Goal: Task Accomplishment & Management: Manage account settings

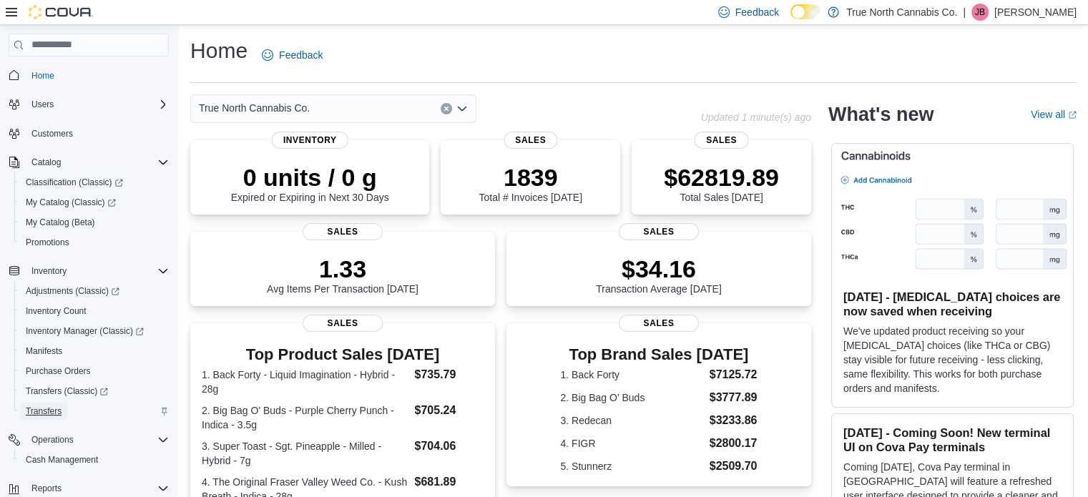
click at [47, 410] on span "Transfers" at bounding box center [44, 411] width 36 height 11
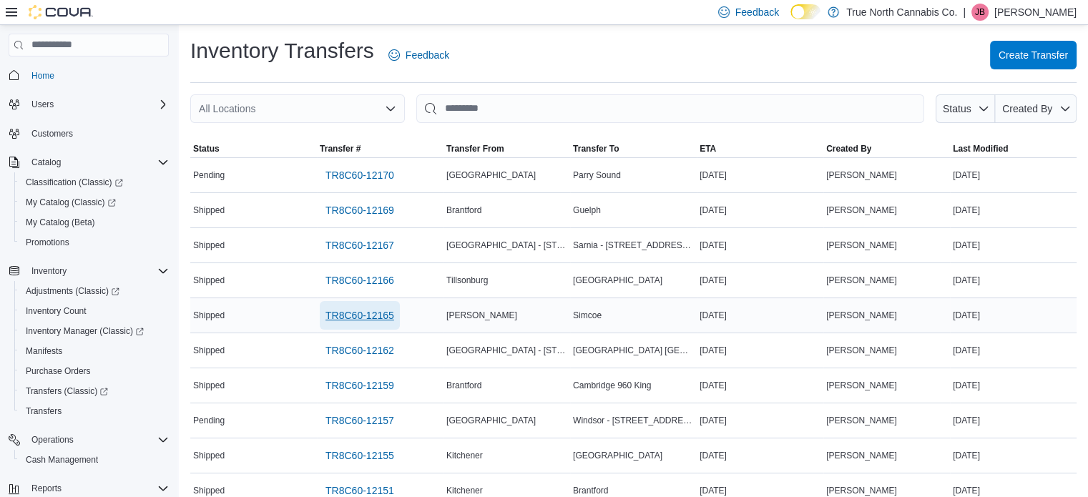
click at [371, 318] on span "TR8C60-12165" at bounding box center [360, 315] width 69 height 14
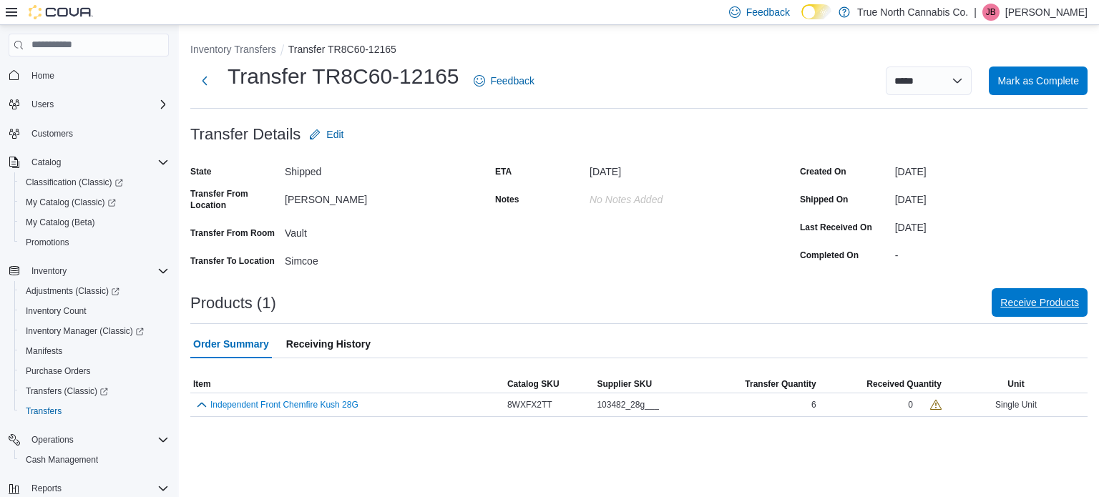
click at [1034, 307] on span "Receive Products" at bounding box center [1039, 303] width 79 height 14
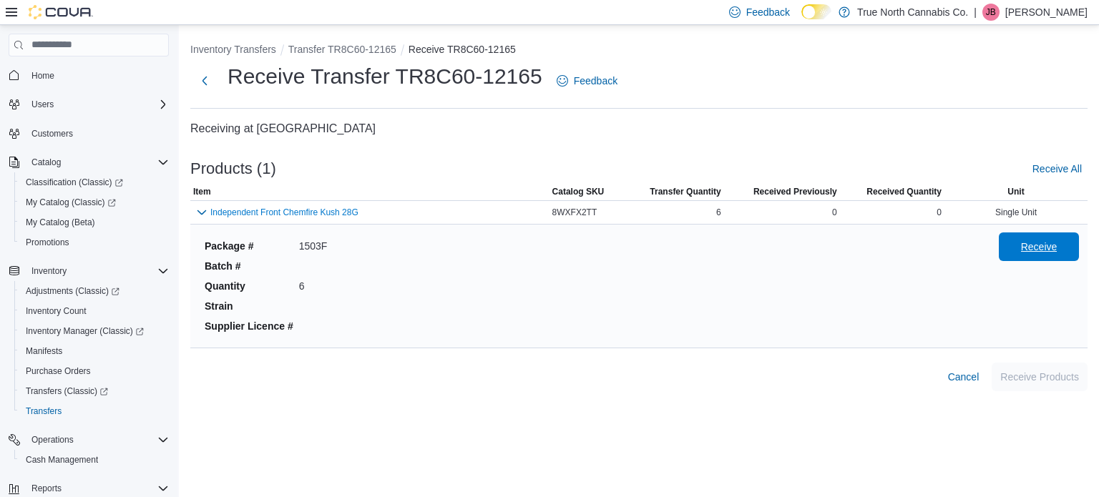
click at [1042, 255] on span "Receive" at bounding box center [1039, 247] width 63 height 29
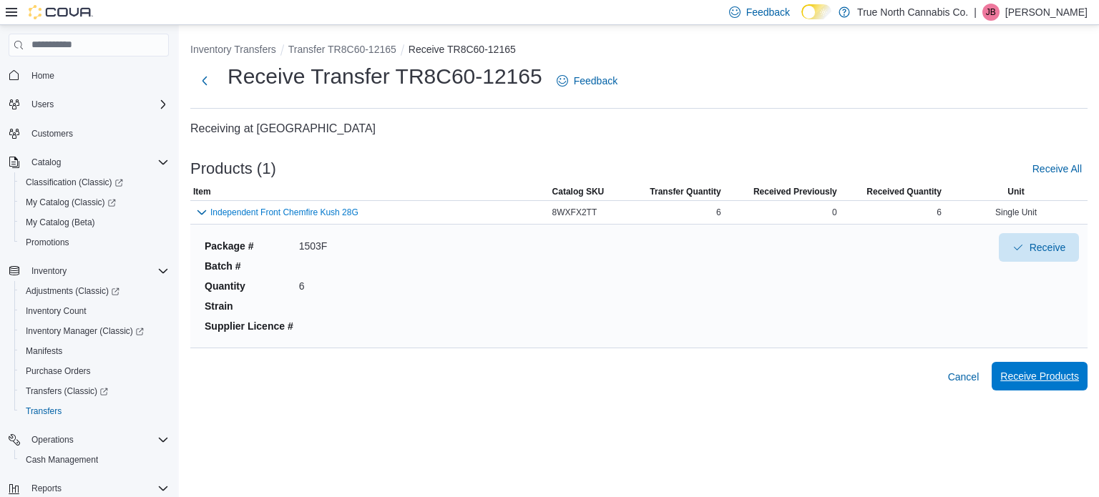
click at [1046, 376] on span "Receive Products" at bounding box center [1039, 376] width 79 height 14
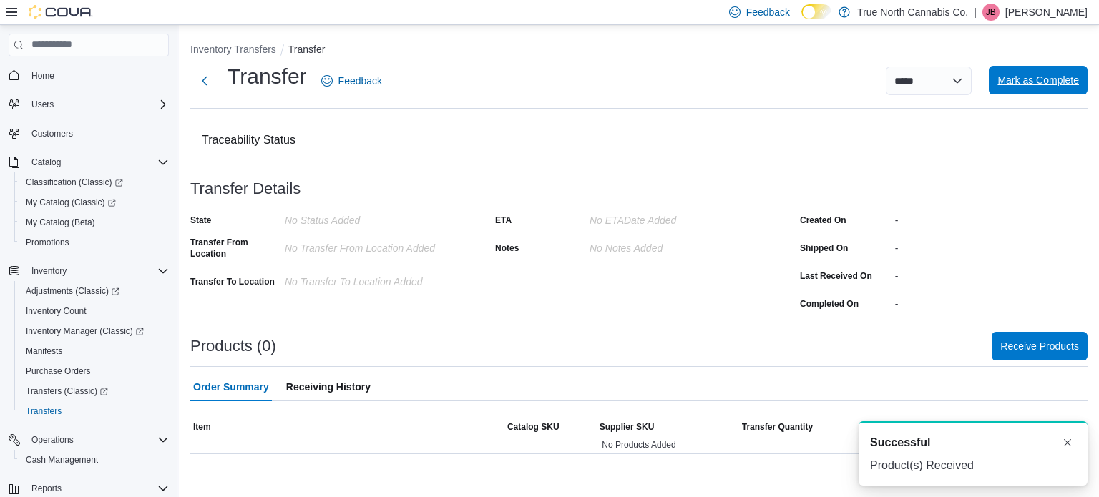
click at [1028, 88] on span "Mark as Complete" at bounding box center [1039, 80] width 82 height 29
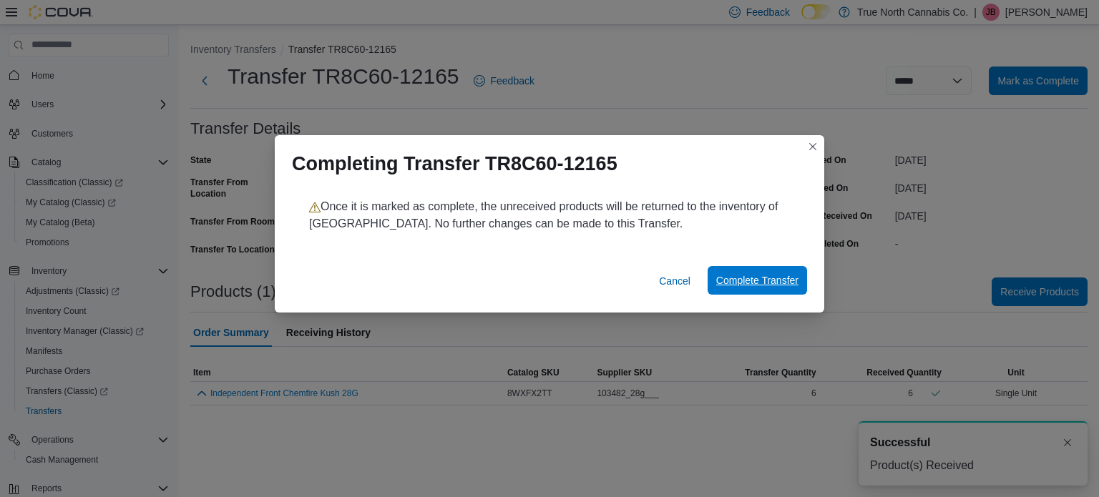
click at [758, 283] on span "Complete Transfer" at bounding box center [757, 280] width 82 height 14
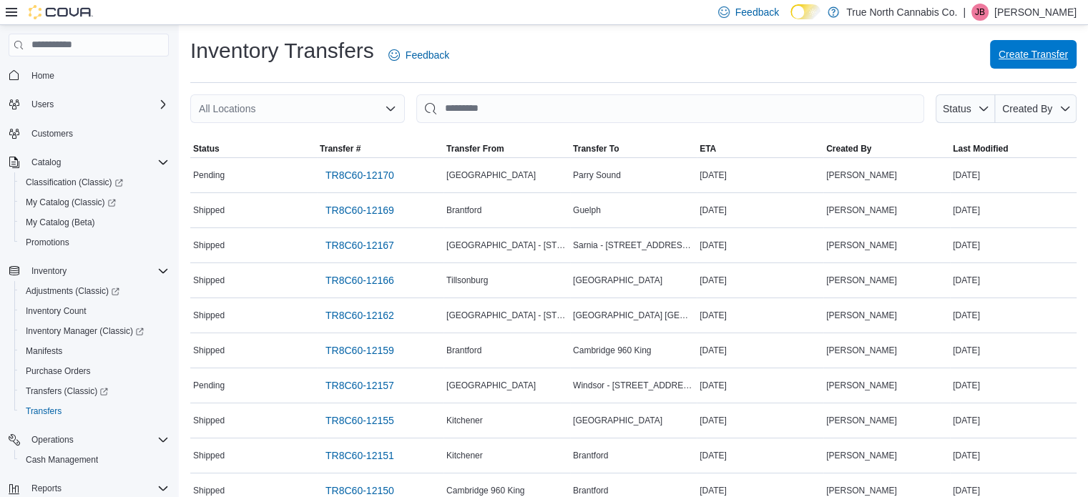
click at [1039, 54] on span "Create Transfer" at bounding box center [1033, 54] width 69 height 14
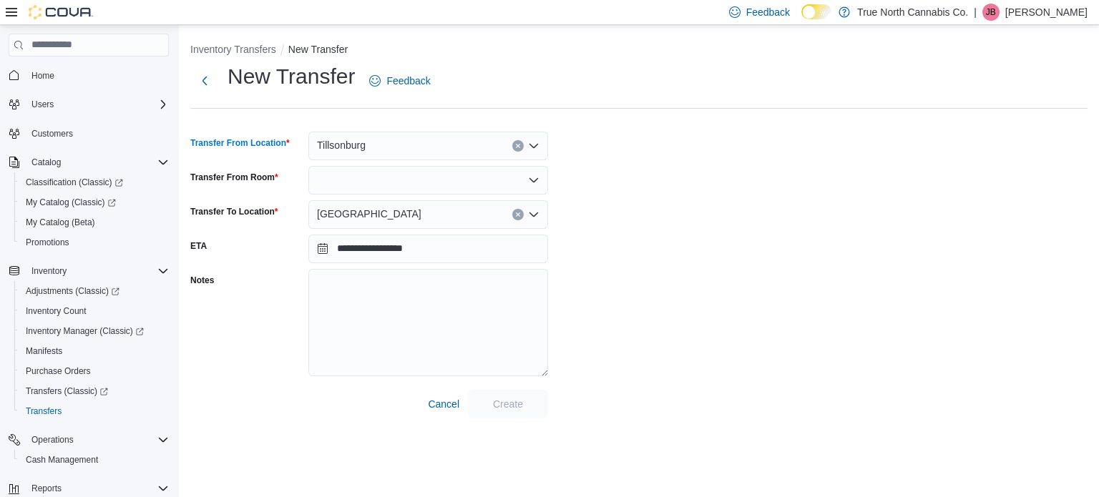
click at [515, 144] on icon "Clear input" at bounding box center [518, 146] width 6 height 6
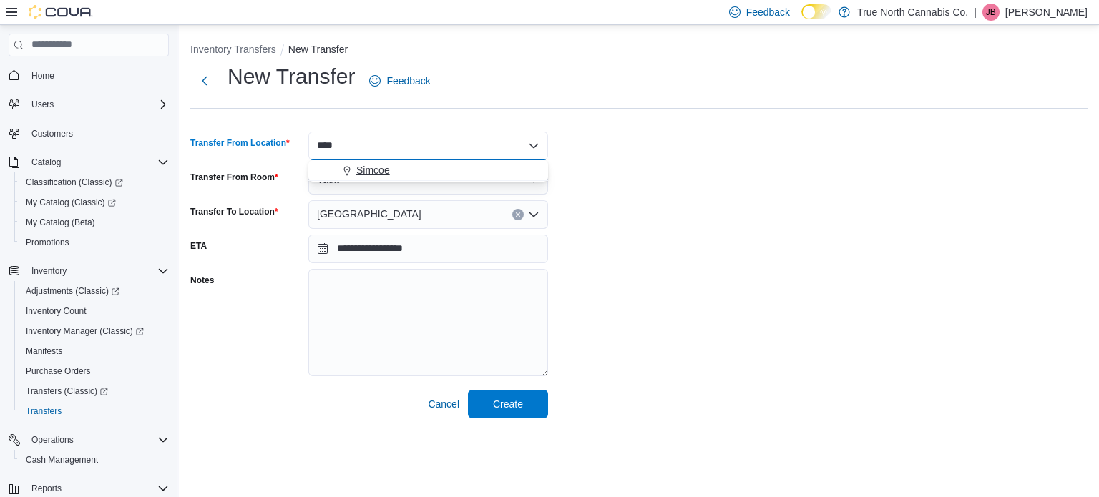
type input "****"
click at [385, 163] on span "Simcoe" at bounding box center [373, 170] width 34 height 14
click at [382, 179] on div at bounding box center [428, 180] width 240 height 29
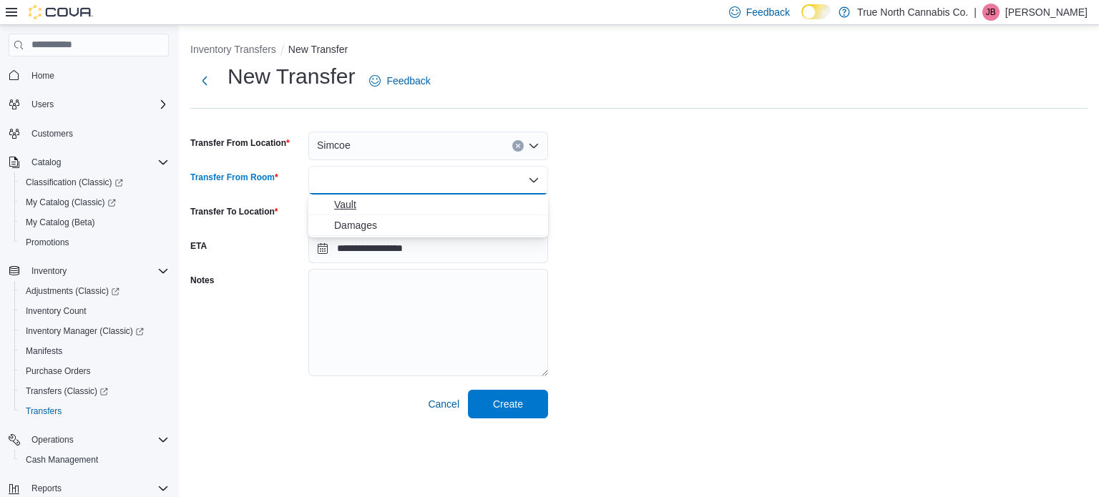
click at [349, 208] on span "Vault" at bounding box center [436, 205] width 205 height 14
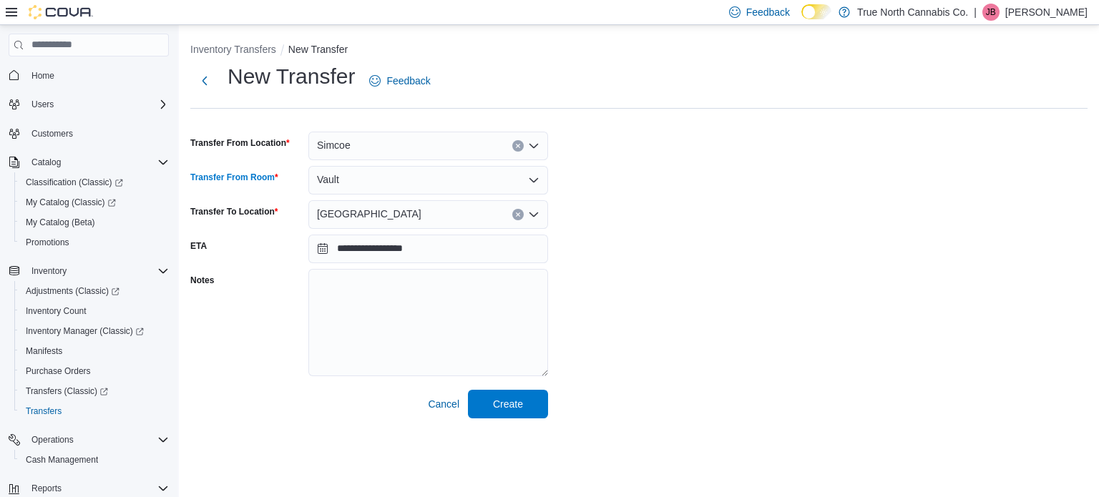
click at [371, 216] on div "[GEOGRAPHIC_DATA]" at bounding box center [428, 214] width 240 height 29
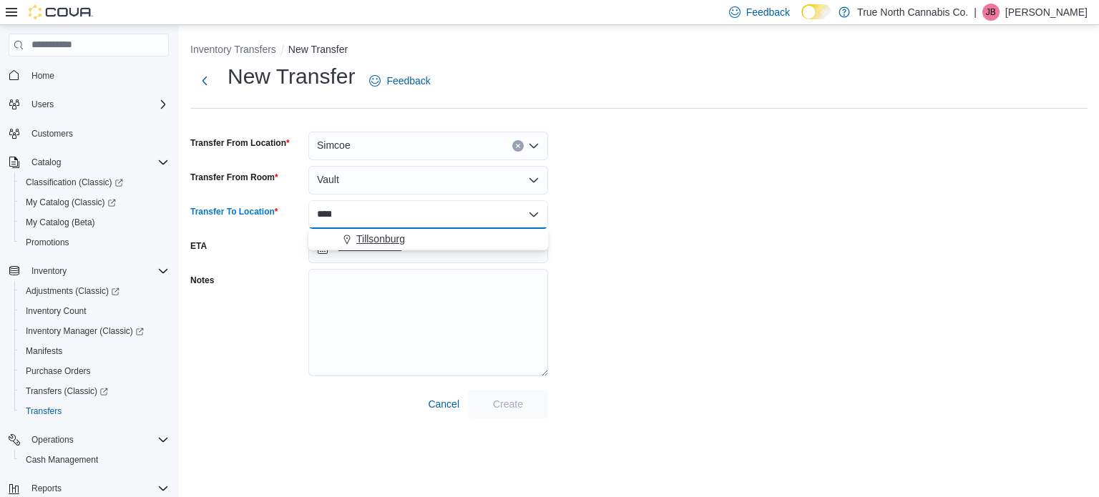
type input "****"
click at [388, 238] on span "Tillsonburg" at bounding box center [380, 239] width 49 height 14
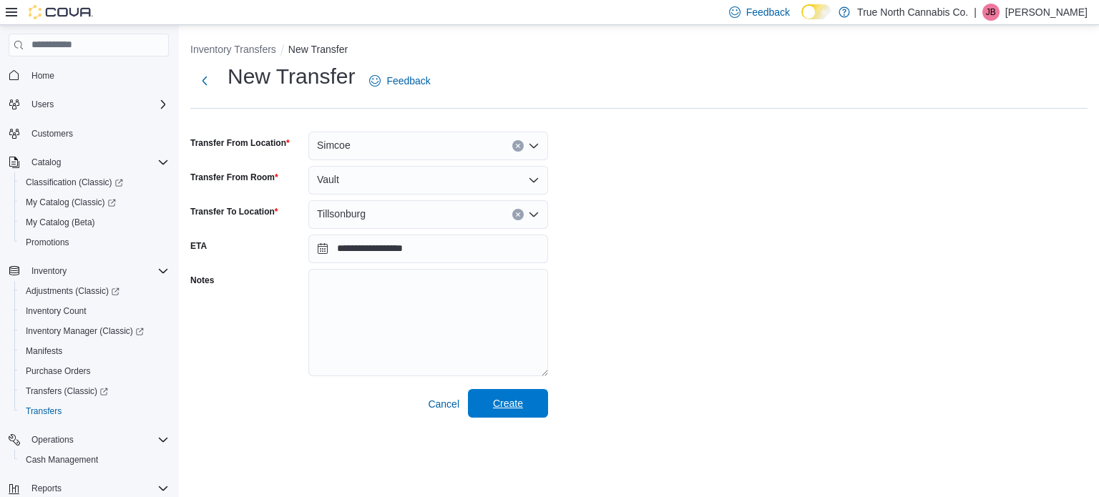
click at [510, 401] on span "Create" at bounding box center [508, 403] width 30 height 14
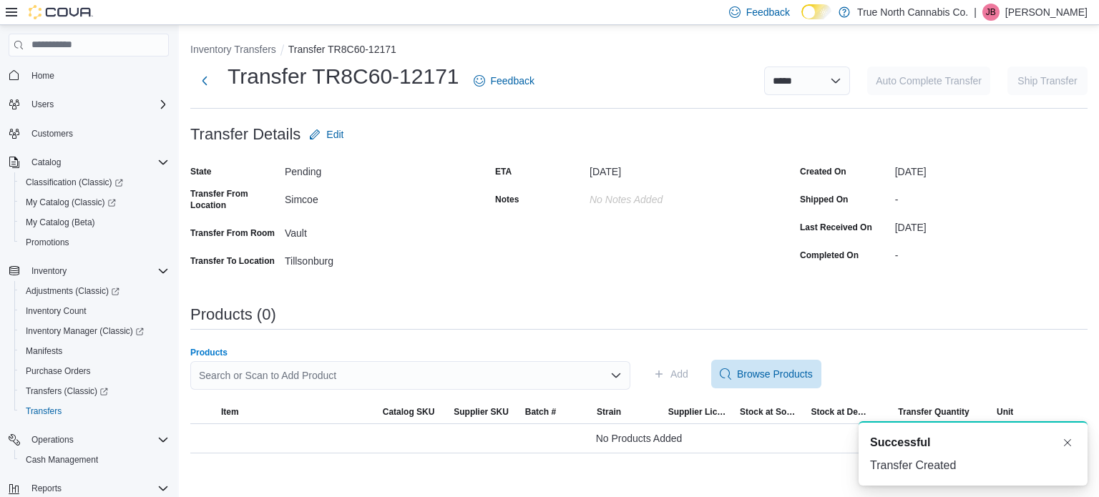
drag, startPoint x: 356, startPoint y: 374, endPoint x: 308, endPoint y: 377, distance: 47.3
click at [309, 377] on div "Search or Scan to Add Product" at bounding box center [410, 375] width 440 height 29
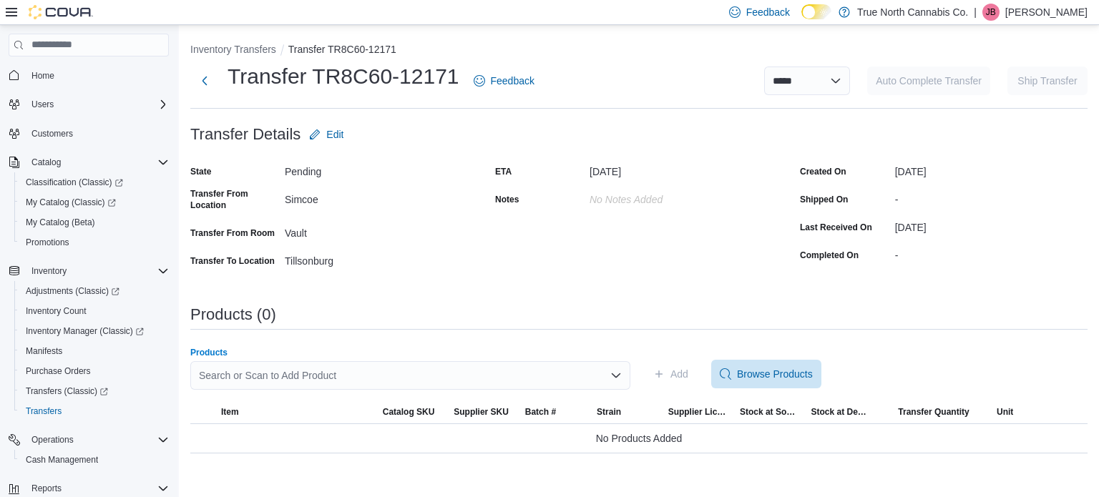
click at [336, 371] on div "Search or Scan to Add Product" at bounding box center [410, 375] width 440 height 29
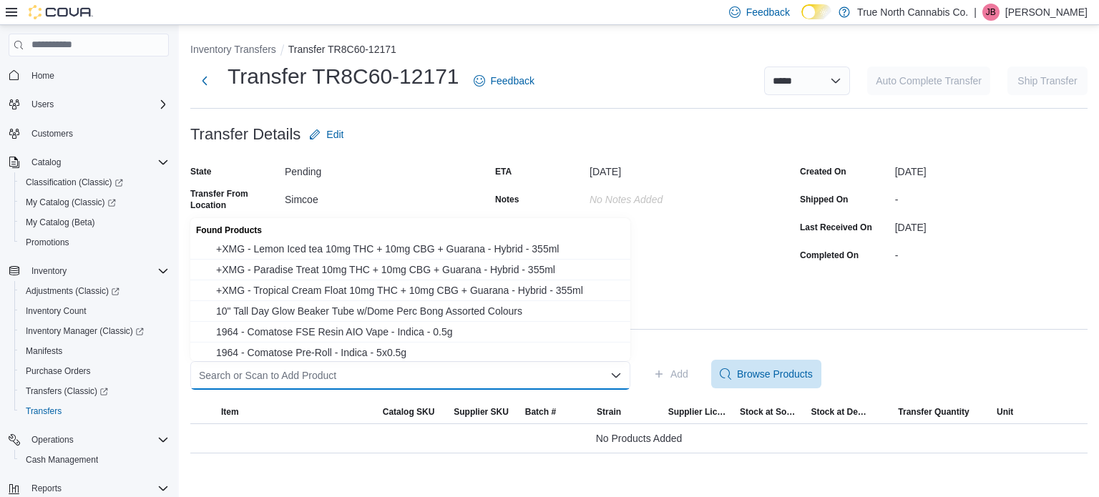
drag, startPoint x: 332, startPoint y: 374, endPoint x: 250, endPoint y: 373, distance: 81.6
drag, startPoint x: 250, startPoint y: 373, endPoint x: 729, endPoint y: 255, distance: 492.9
click at [729, 255] on div "ETA September 17, 2025 Notes No Notes added" at bounding box center [639, 216] width 288 height 112
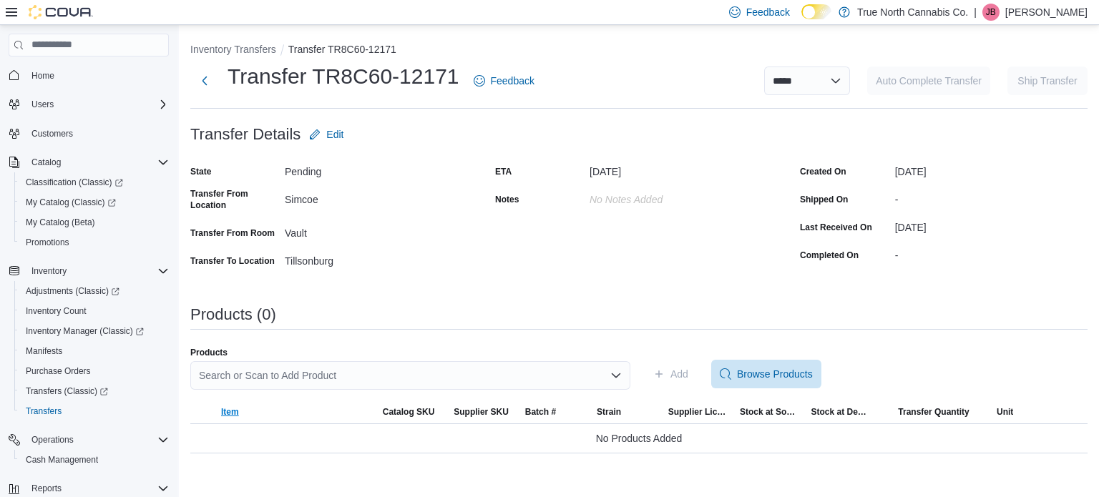
click at [366, 409] on span "Item" at bounding box center [296, 412] width 162 height 23
click at [328, 371] on div "Search or Scan to Add Product" at bounding box center [410, 375] width 440 height 29
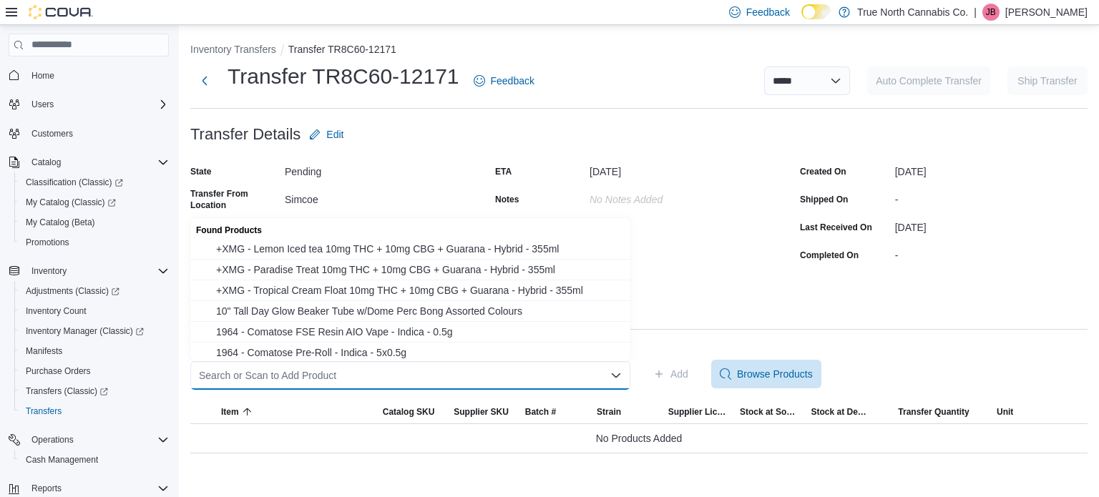
drag, startPoint x: 313, startPoint y: 376, endPoint x: 293, endPoint y: 369, distance: 20.9
drag, startPoint x: 293, startPoint y: 369, endPoint x: 281, endPoint y: 375, distance: 13.8
click at [281, 375] on div "Search or Scan to Add Product" at bounding box center [410, 375] width 440 height 29
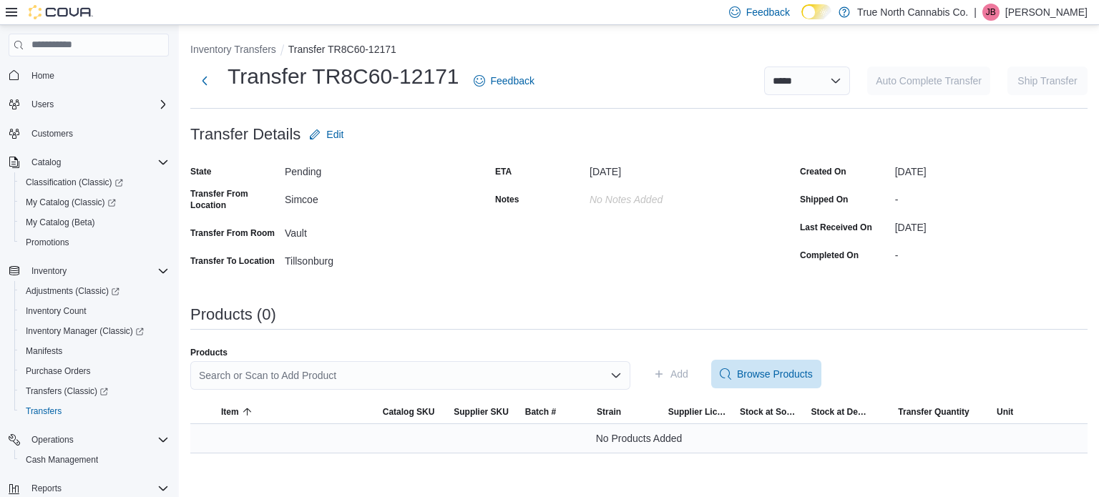
drag, startPoint x: 776, startPoint y: 439, endPoint x: 671, endPoint y: 432, distance: 104.8
click at [776, 439] on div "No Products Added" at bounding box center [638, 438] width 897 height 29
click at [374, 371] on div "Search or Scan to Add Product" at bounding box center [410, 375] width 440 height 29
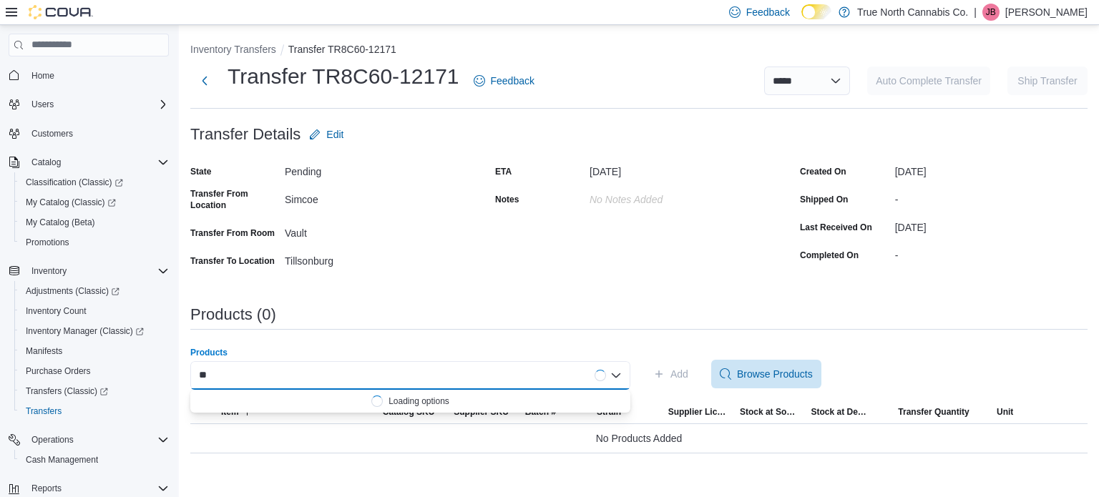
type input "*"
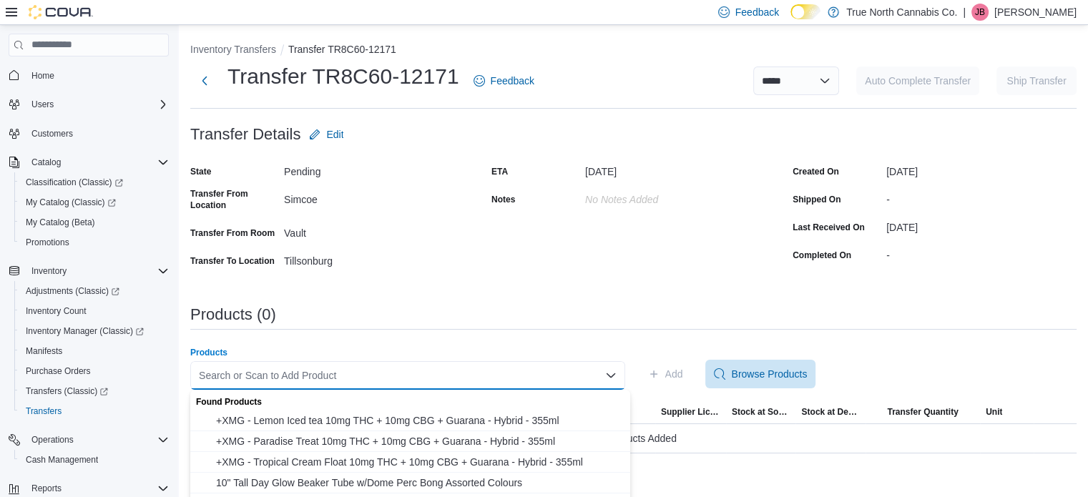
click at [613, 268] on div "ETA September 17, 2025 Notes No Notes added" at bounding box center [634, 216] width 284 height 112
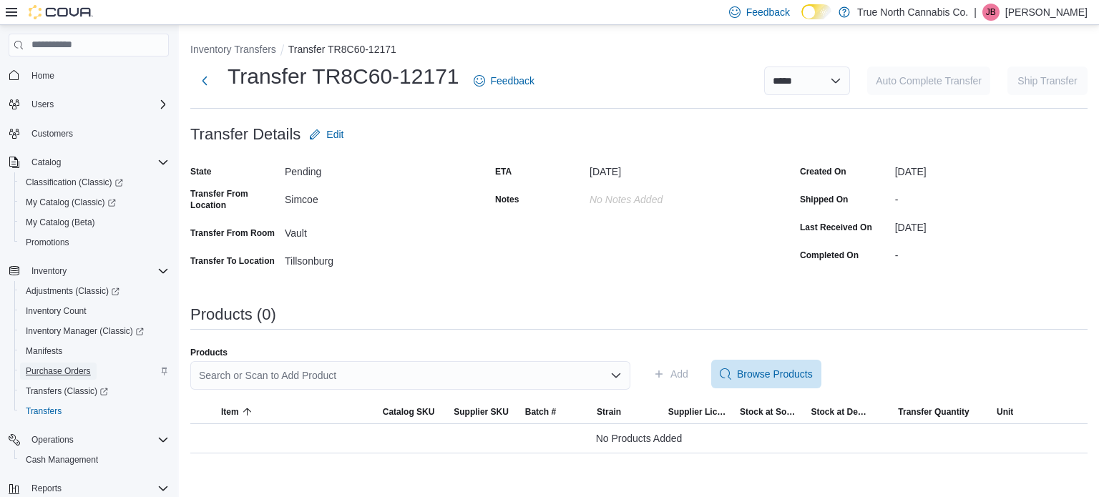
click at [52, 371] on span "Purchase Orders" at bounding box center [58, 371] width 65 height 11
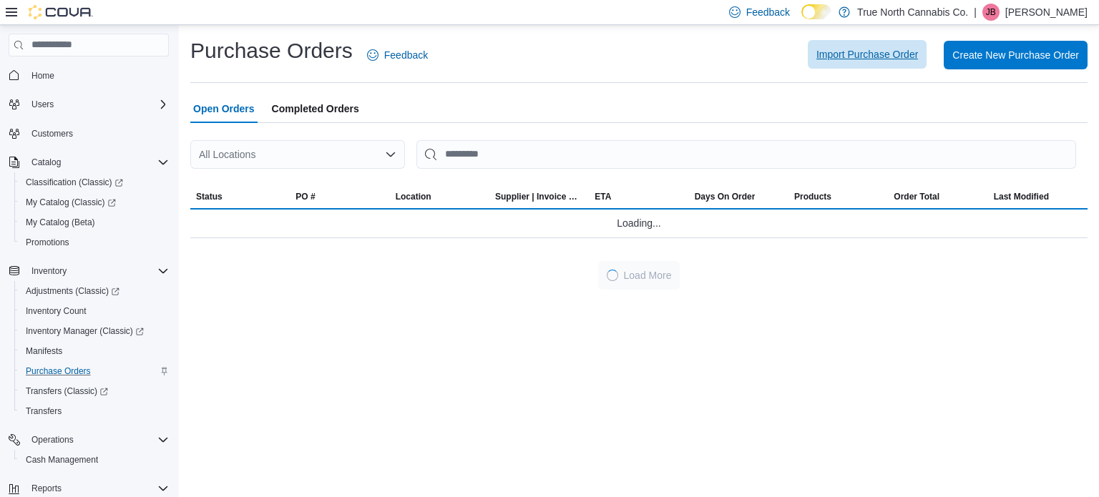
click at [862, 57] on span "Import Purchase Order" at bounding box center [868, 54] width 102 height 14
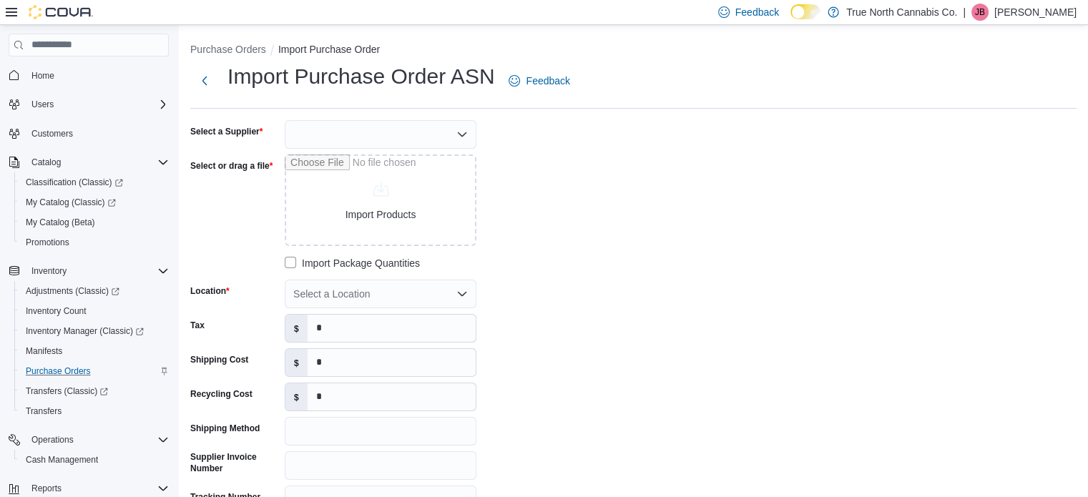
click at [439, 136] on div at bounding box center [381, 134] width 192 height 29
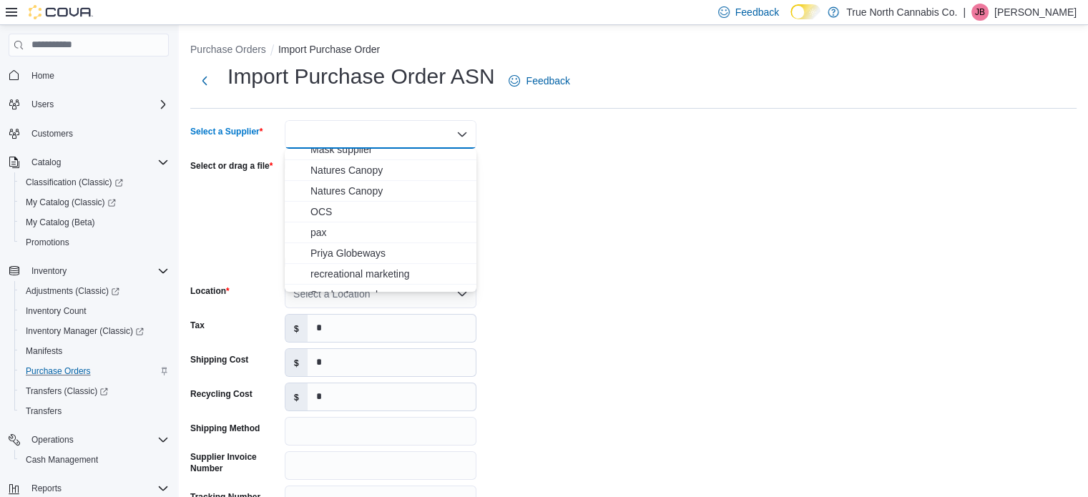
scroll to position [386, 0]
click at [388, 206] on span "OCS" at bounding box center [389, 208] width 157 height 14
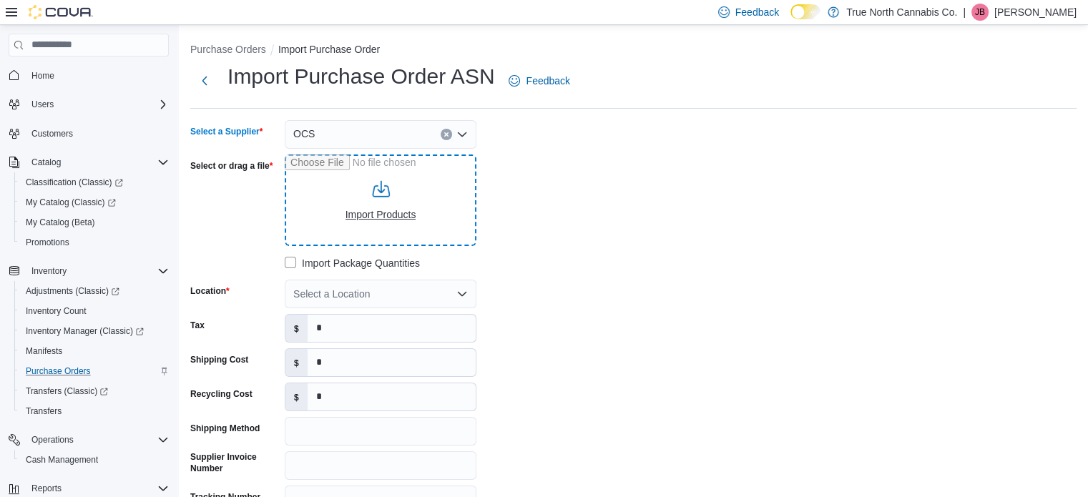
click at [386, 208] on input "Select or drag a file" at bounding box center [381, 201] width 192 height 92
type input "**********"
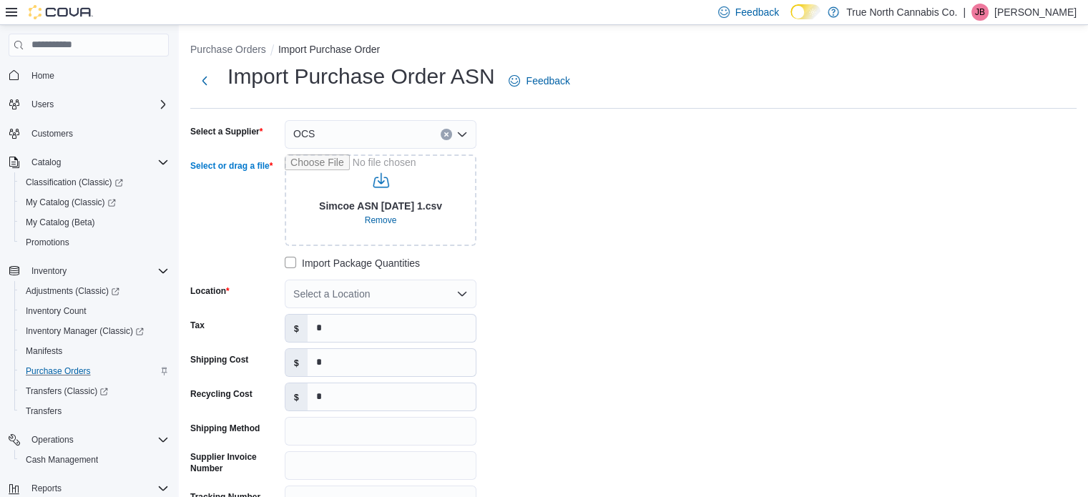
click at [387, 294] on div "Select a Location" at bounding box center [381, 294] width 192 height 29
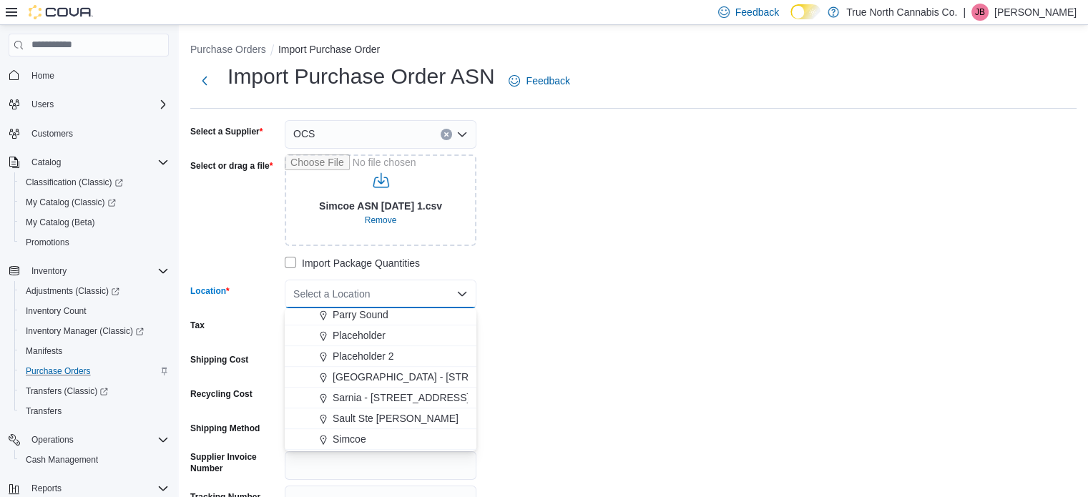
scroll to position [859, 0]
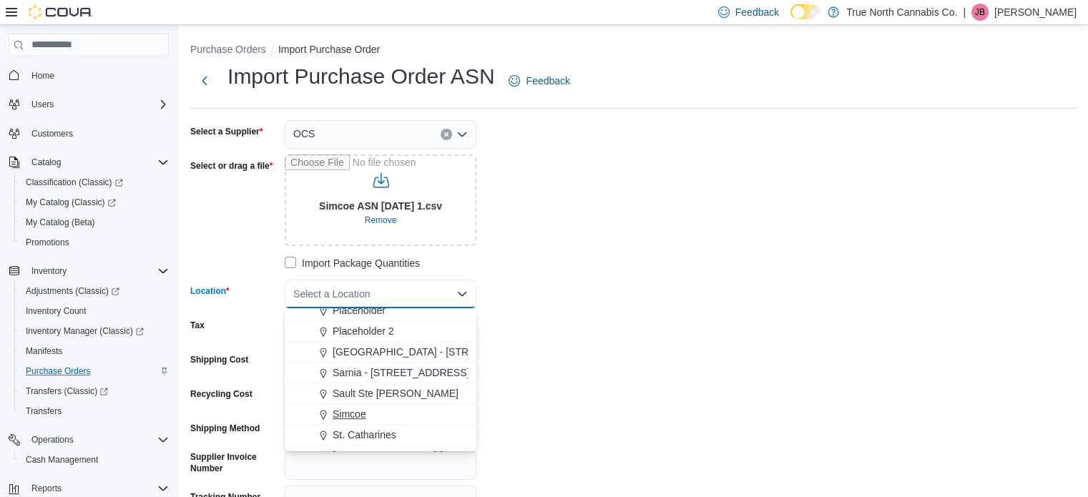
click at [359, 417] on span "Simcoe" at bounding box center [350, 414] width 34 height 14
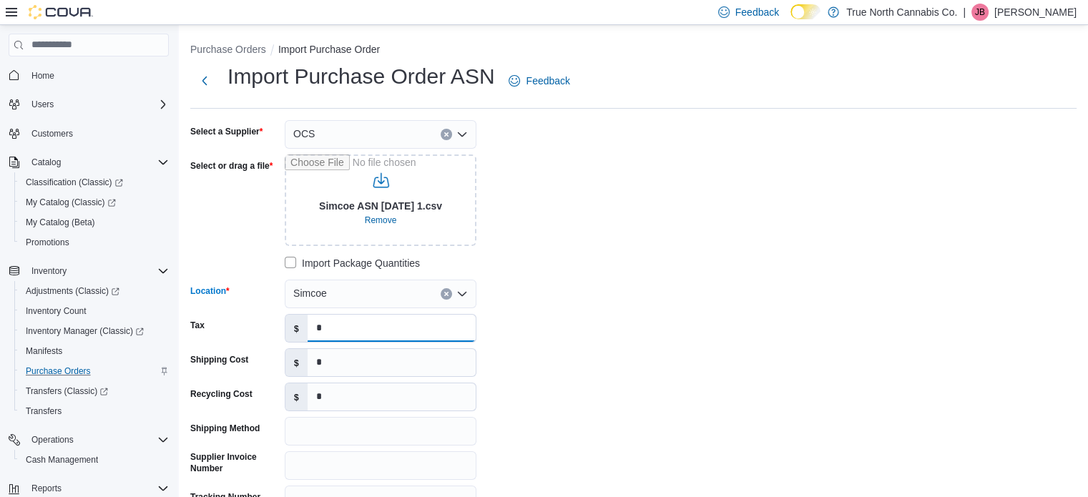
click at [404, 328] on input "*" at bounding box center [392, 328] width 168 height 27
type input "*******"
click at [391, 361] on input "*" at bounding box center [392, 362] width 168 height 27
type input "*"
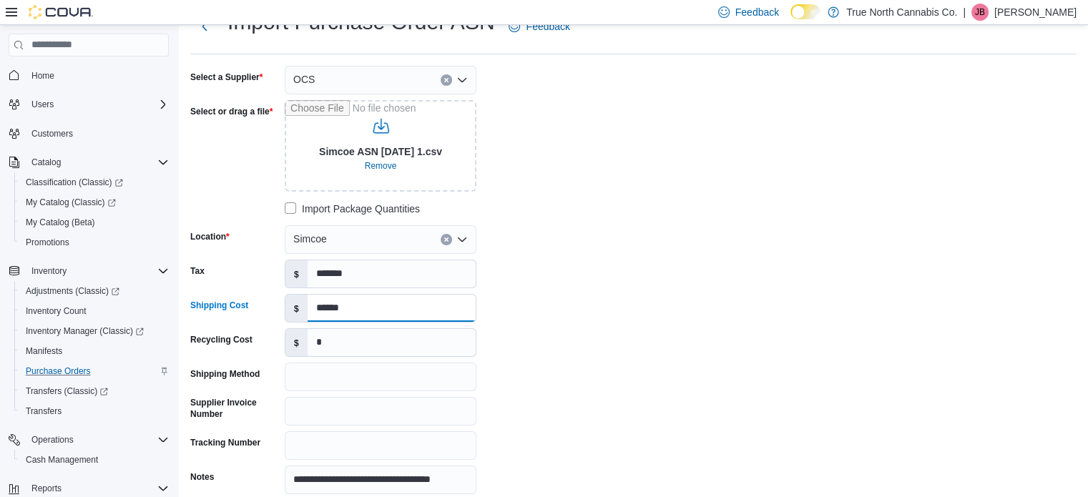
scroll to position [72, 0]
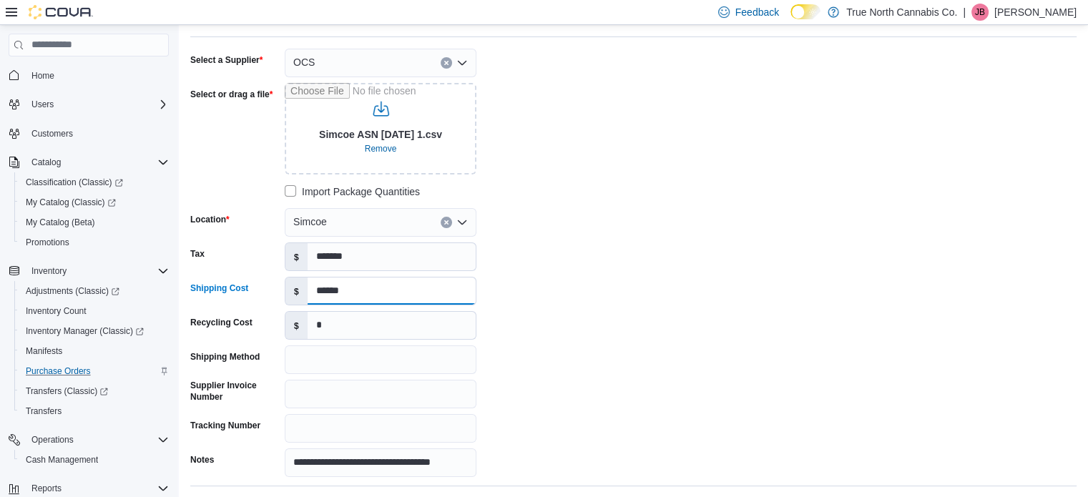
type input "******"
click at [397, 394] on input "Supplier Invoice Number" at bounding box center [381, 394] width 192 height 29
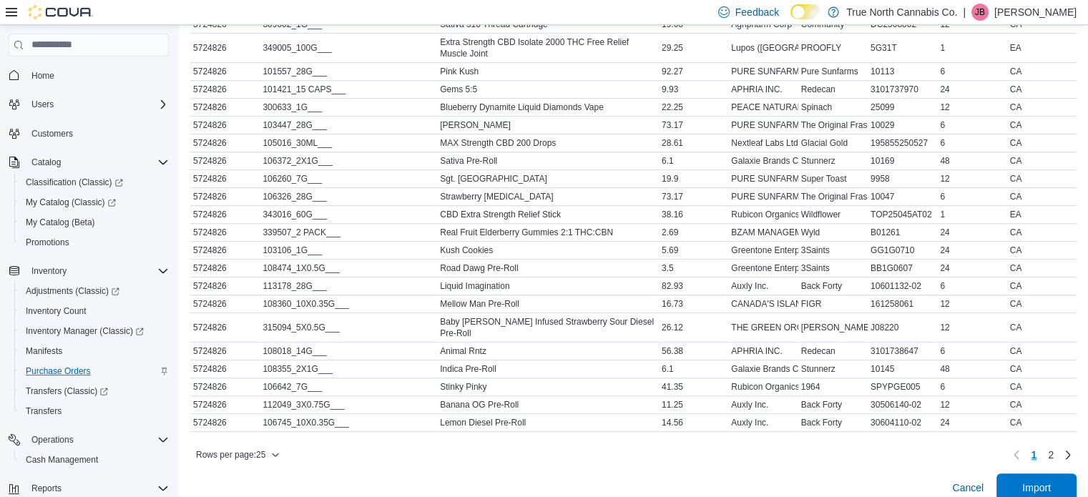
scroll to position [703, 0]
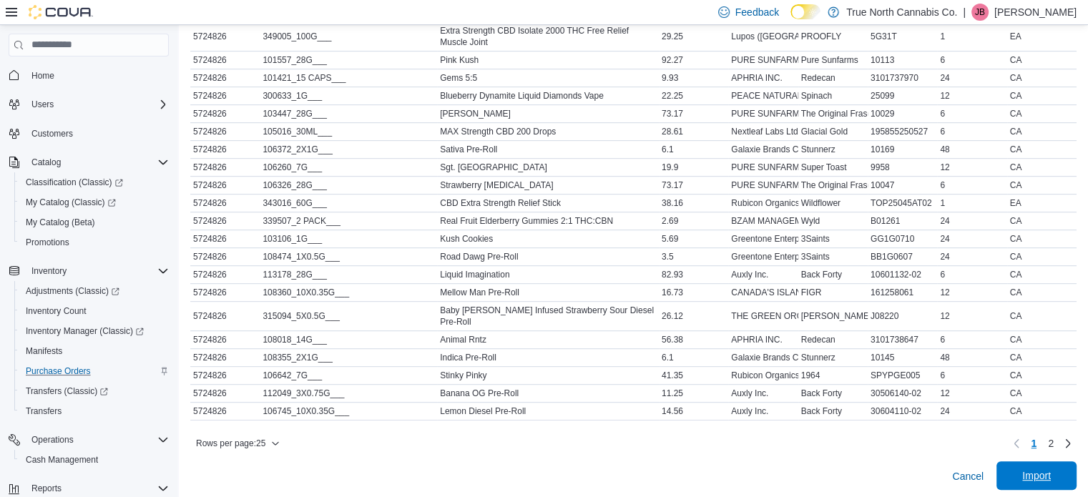
type input "**********"
click at [1032, 469] on span "Import" at bounding box center [1036, 476] width 63 height 29
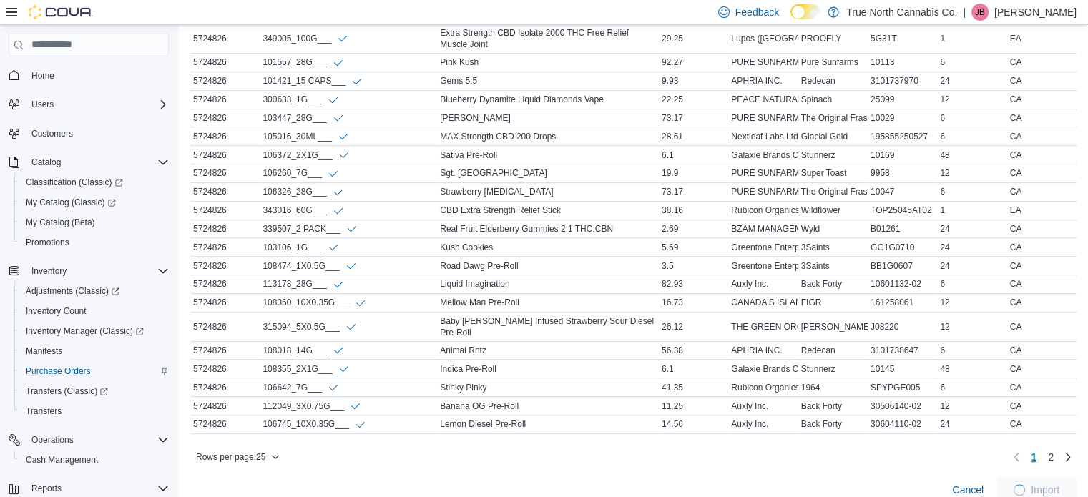
scroll to position [718, 0]
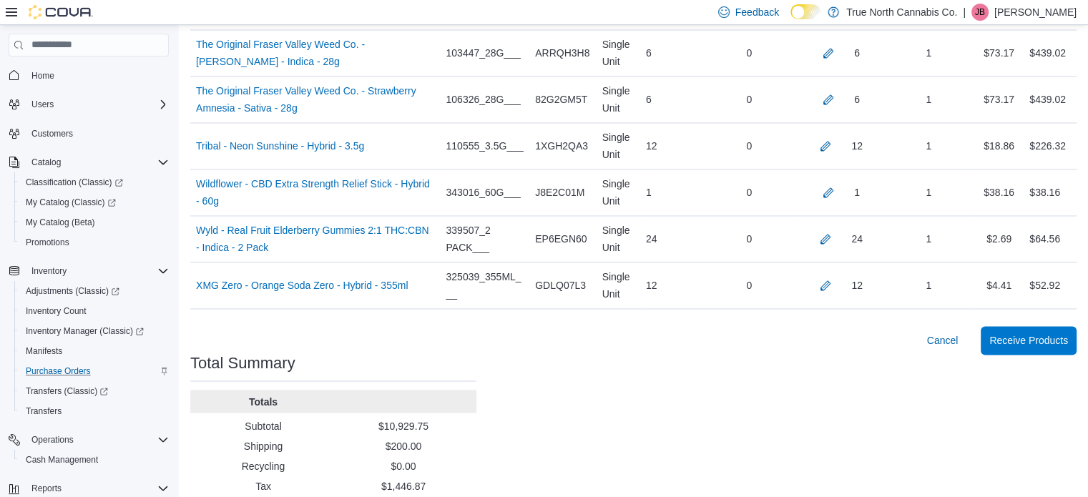
scroll to position [2358, 0]
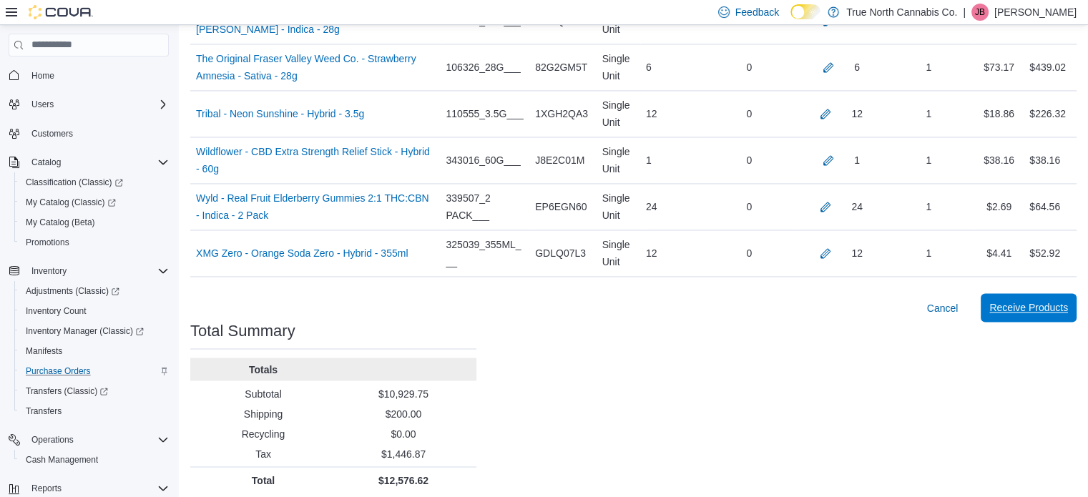
click at [1033, 301] on span "Receive Products" at bounding box center [1029, 308] width 79 height 14
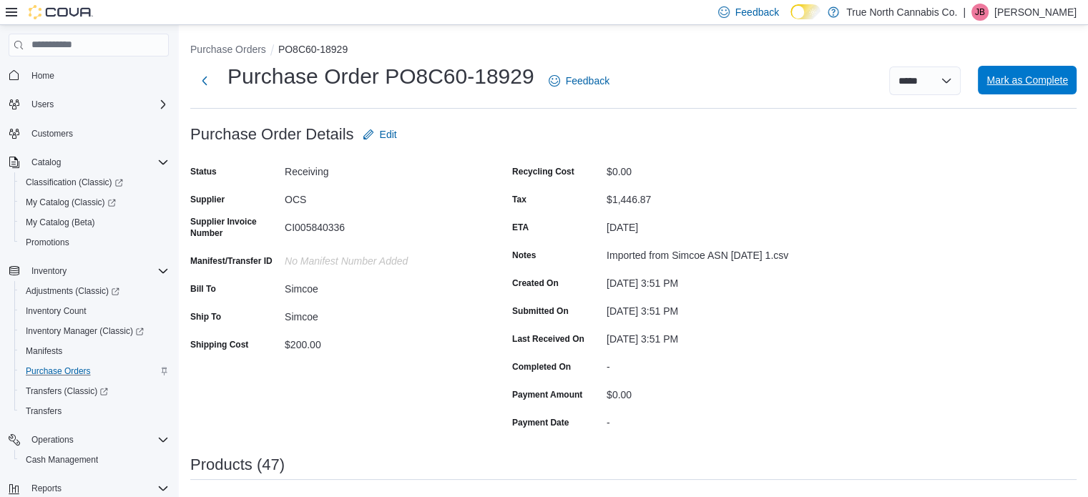
click at [1029, 82] on span "Mark as Complete" at bounding box center [1028, 80] width 82 height 14
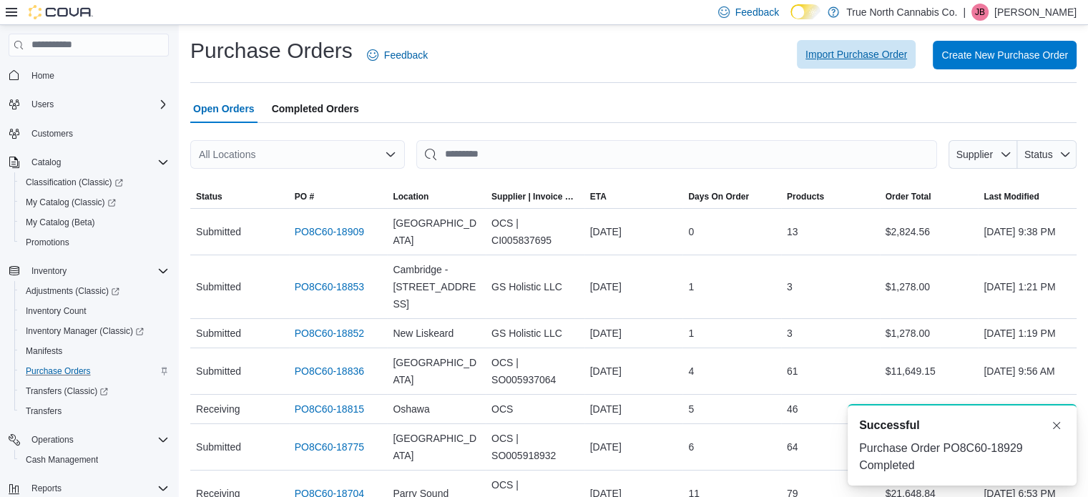
click at [878, 59] on span "Import Purchase Order" at bounding box center [857, 54] width 102 height 14
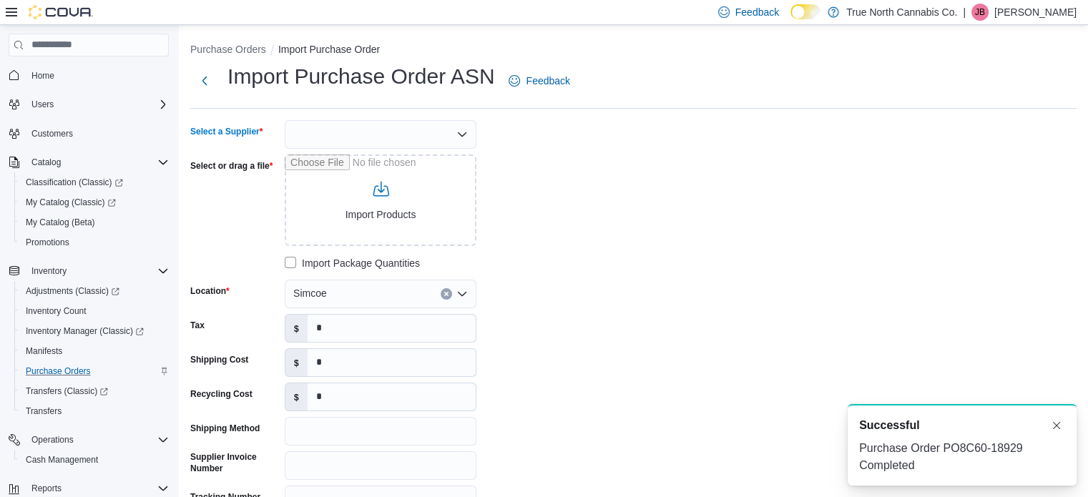
click at [447, 128] on div at bounding box center [381, 134] width 192 height 29
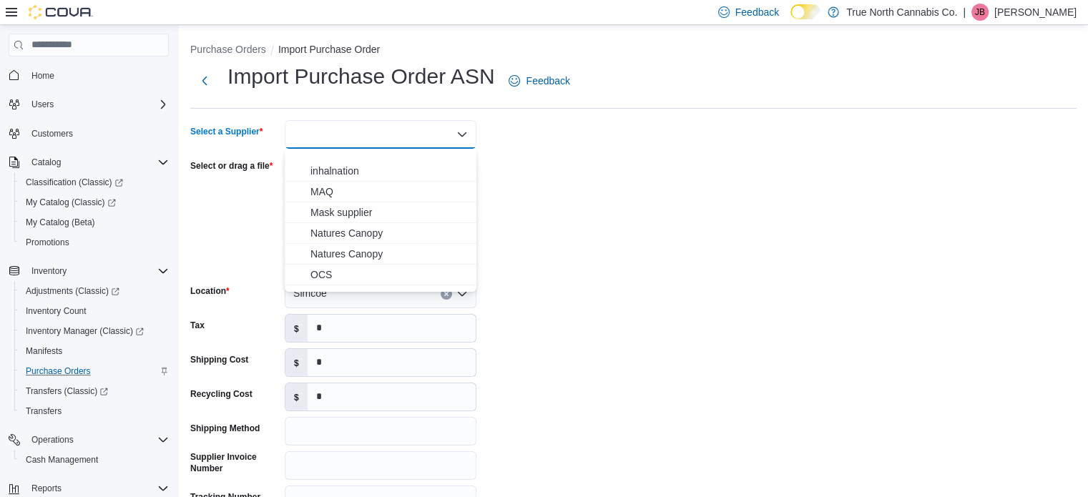
scroll to position [358, 0]
click at [395, 233] on span "OCS" at bounding box center [389, 237] width 157 height 14
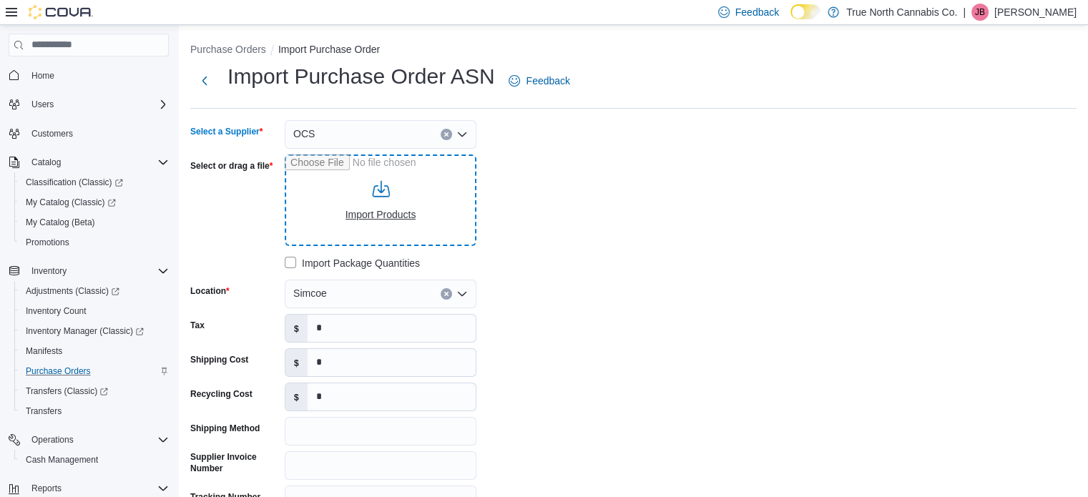
click at [381, 188] on input "Select or drag a file" at bounding box center [381, 201] width 192 height 92
type input "**********"
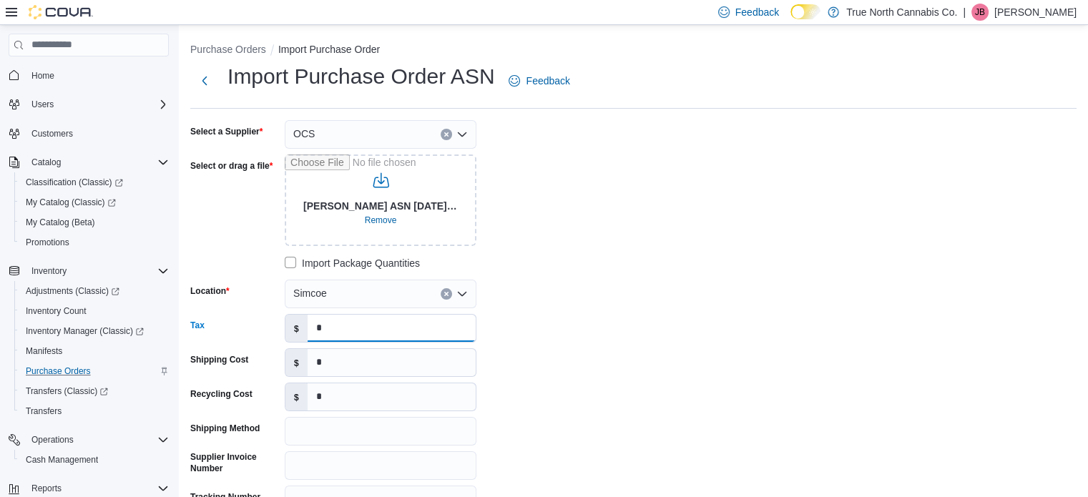
click at [352, 332] on input "*" at bounding box center [392, 328] width 168 height 27
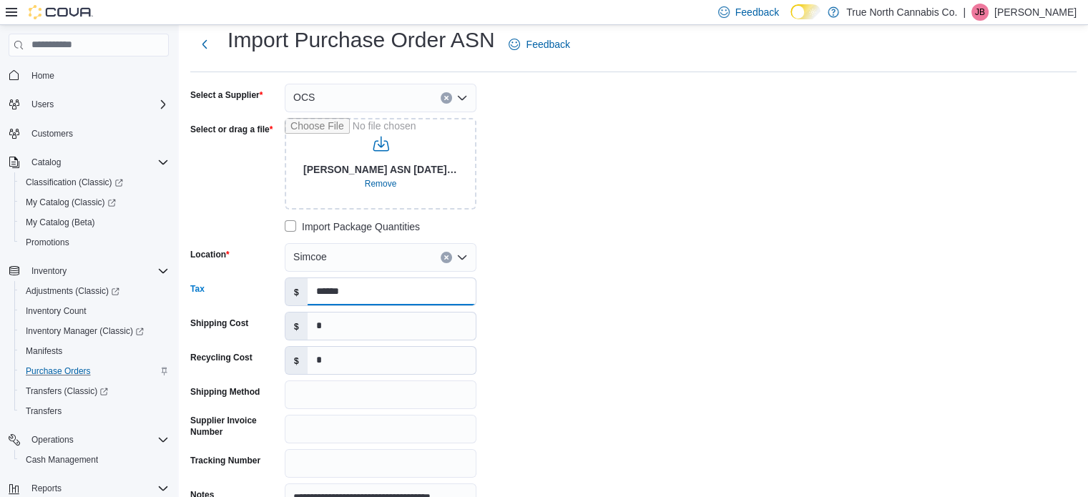
scroll to position [72, 0]
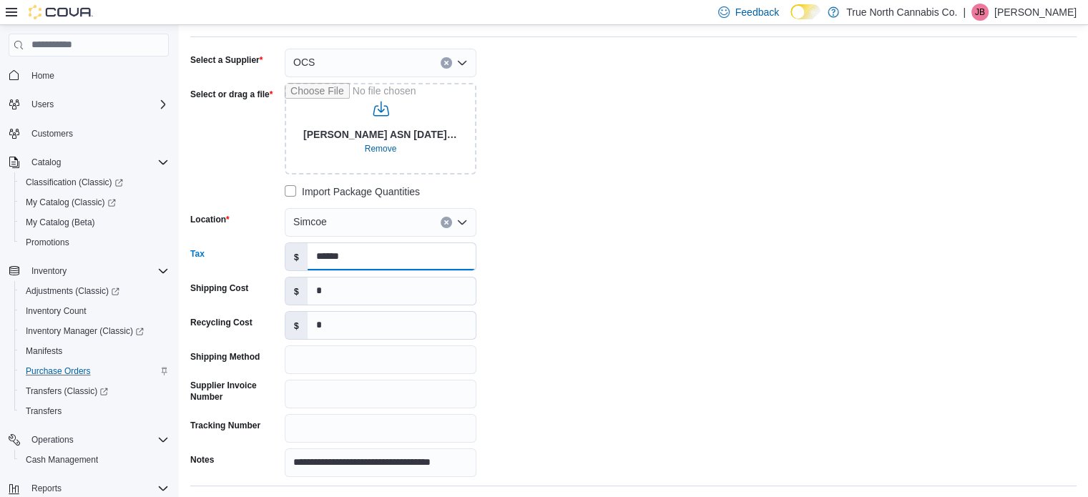
type input "******"
click at [365, 399] on input "Supplier Invoice Number" at bounding box center [381, 394] width 192 height 29
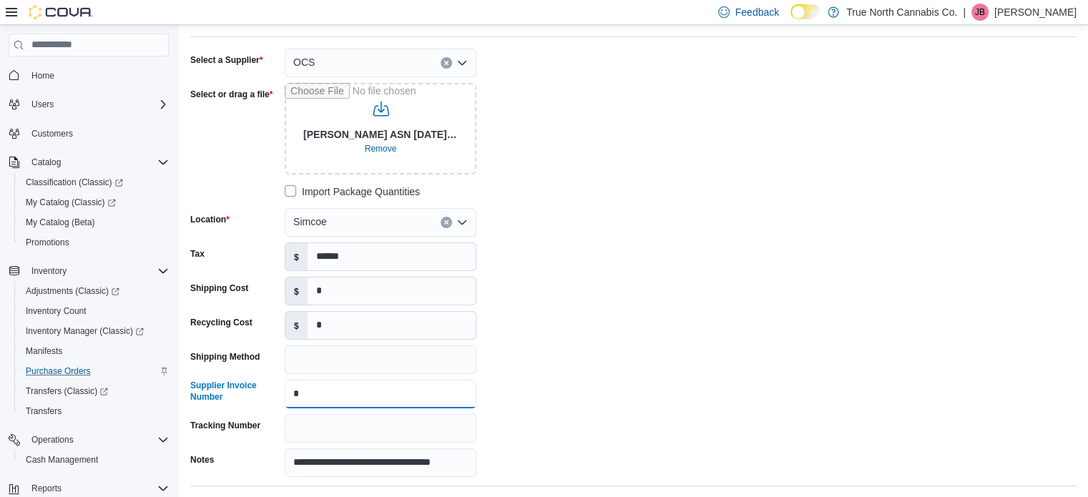
click at [365, 399] on input "*" at bounding box center [381, 394] width 192 height 29
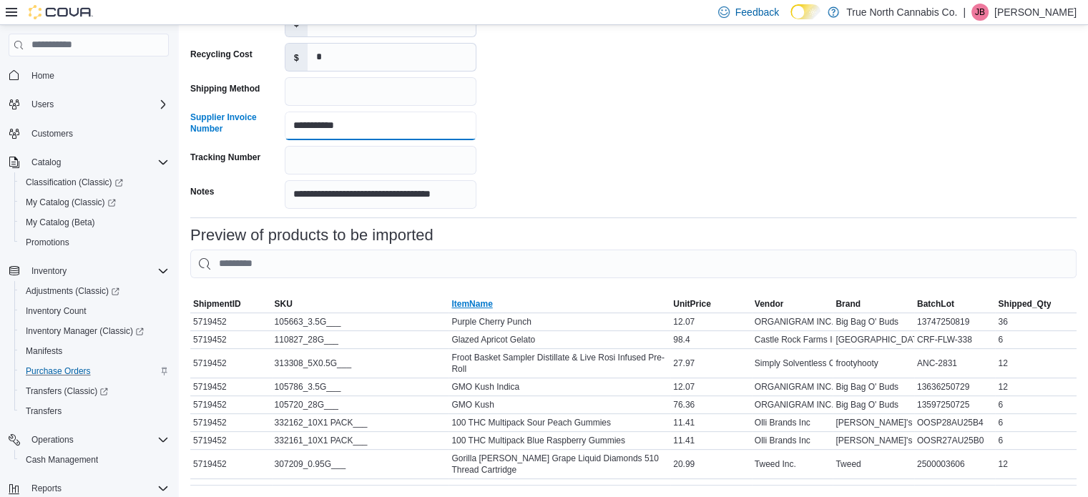
scroll to position [419, 0]
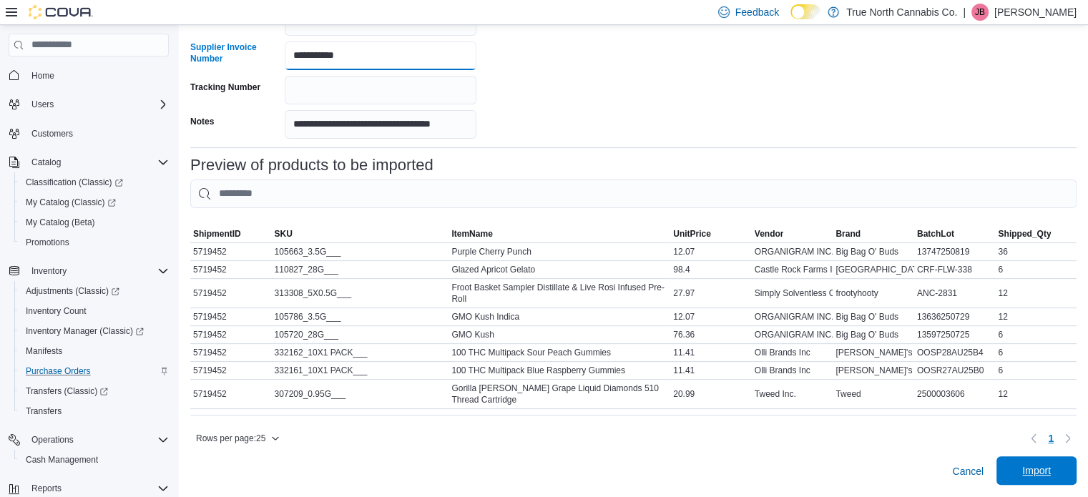
type input "**********"
click at [1041, 473] on span "Import" at bounding box center [1037, 471] width 29 height 14
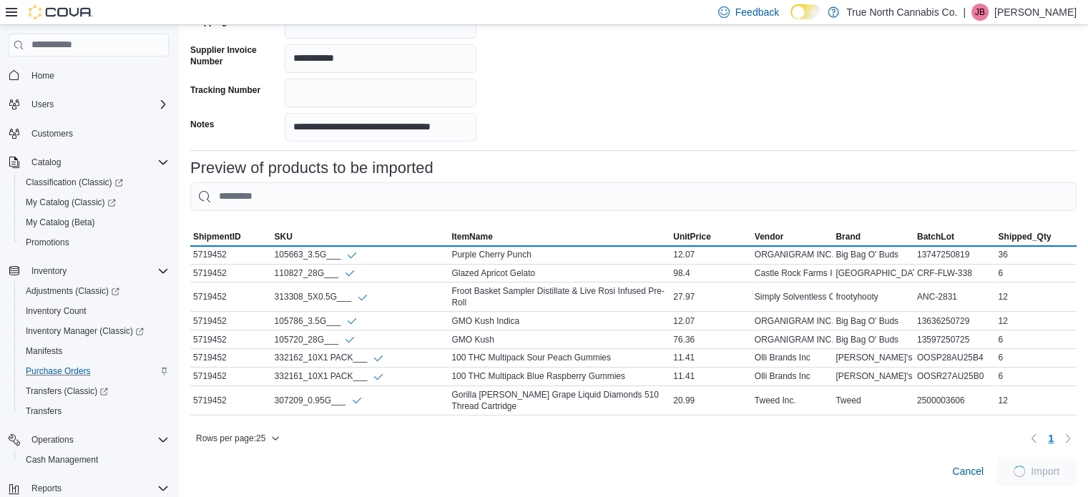
scroll to position [416, 0]
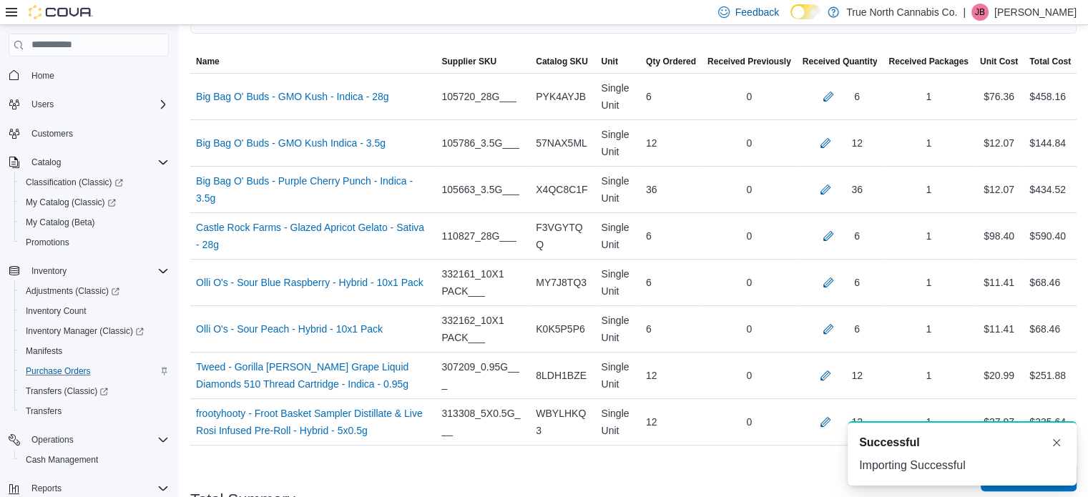
scroll to position [550, 0]
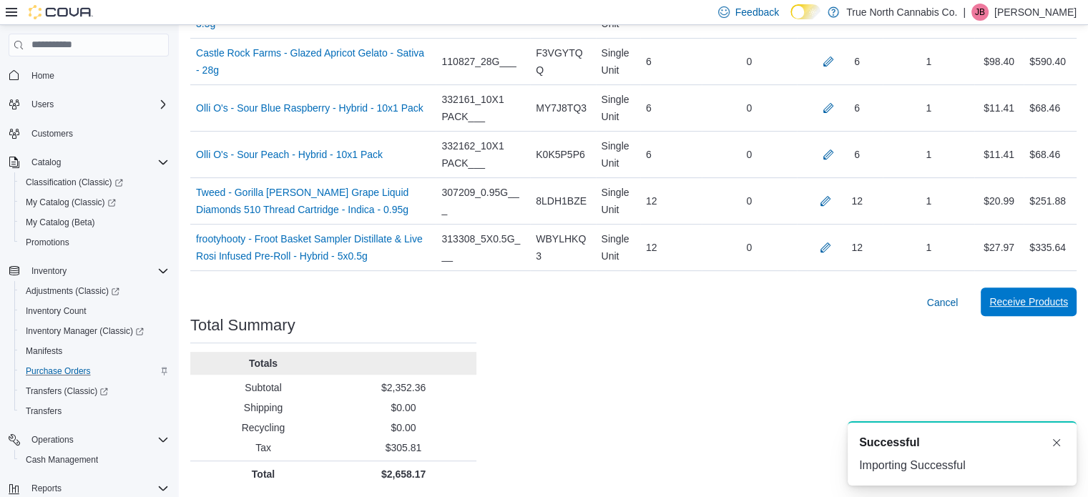
click at [1050, 303] on span "Receive Products" at bounding box center [1029, 302] width 79 height 14
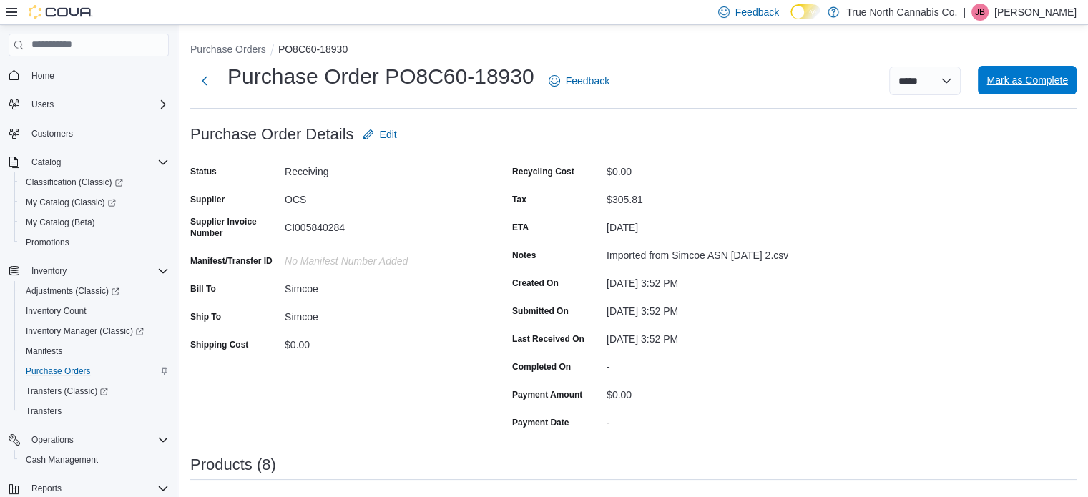
click at [1025, 84] on span "Mark as Complete" at bounding box center [1028, 80] width 82 height 14
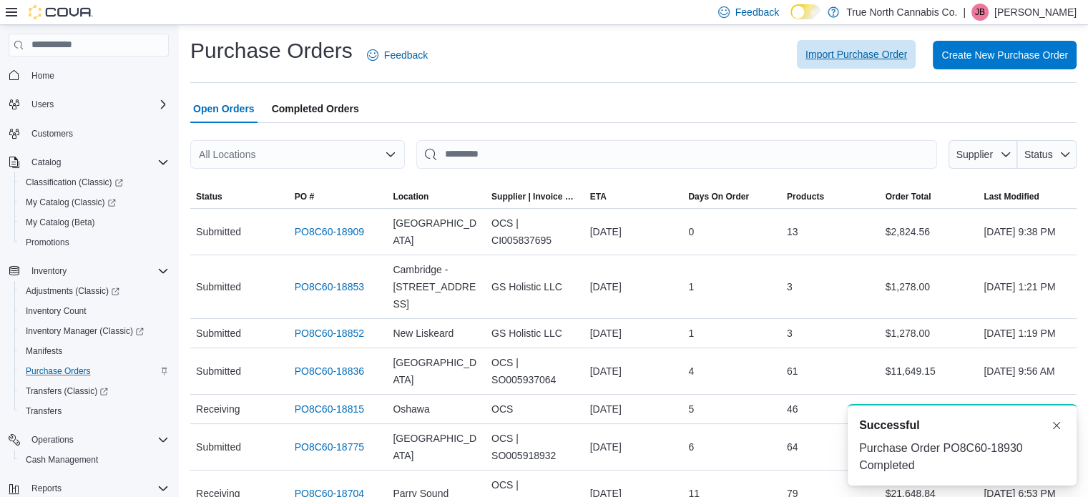
click at [862, 55] on span "Import Purchase Order" at bounding box center [857, 54] width 102 height 14
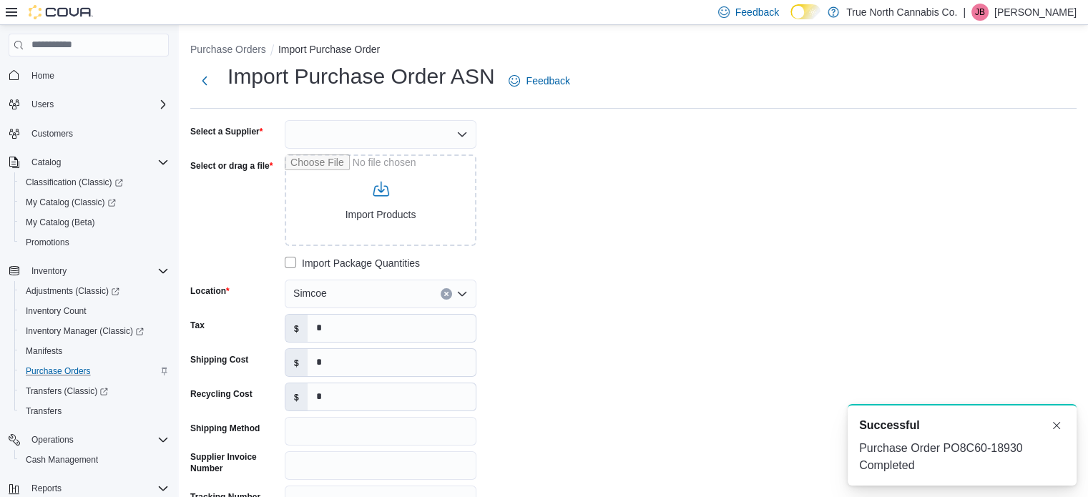
click at [390, 135] on div at bounding box center [381, 134] width 192 height 29
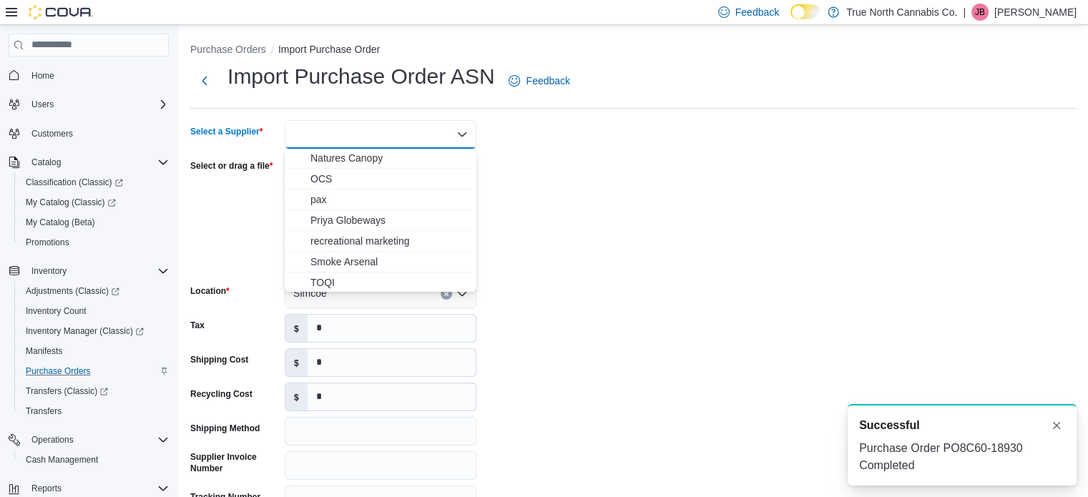
scroll to position [429, 0]
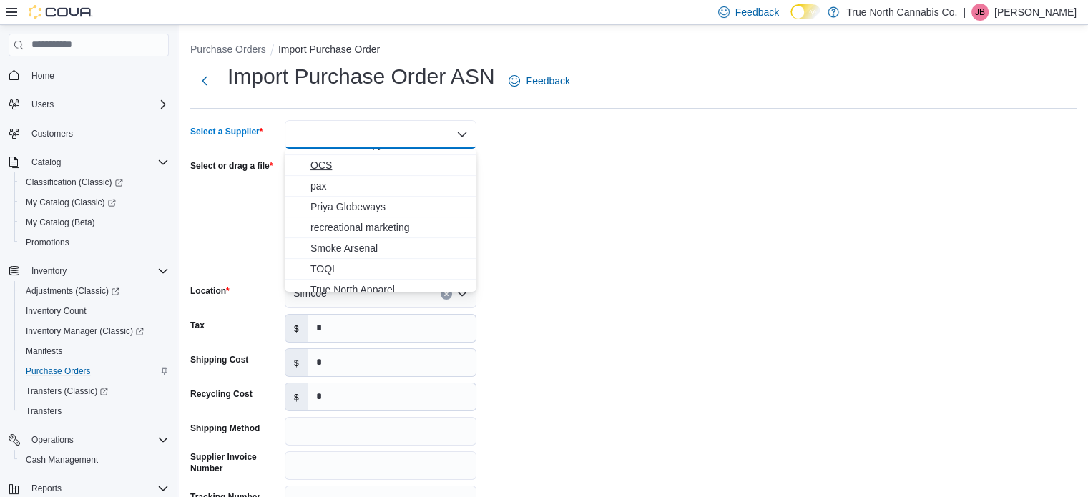
click at [361, 162] on span "OCS" at bounding box center [389, 165] width 157 height 14
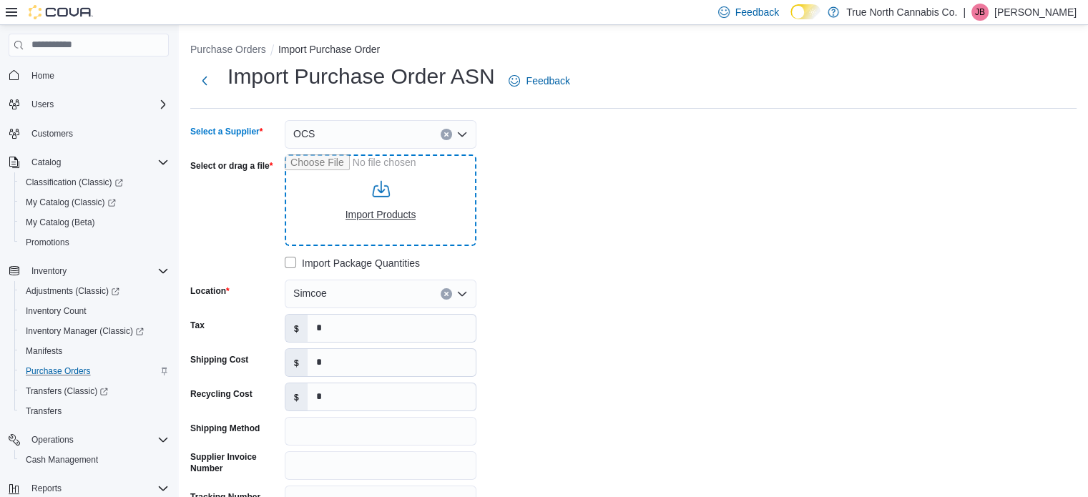
click at [379, 200] on input "Select or drag a file" at bounding box center [381, 201] width 192 height 92
type input "**********"
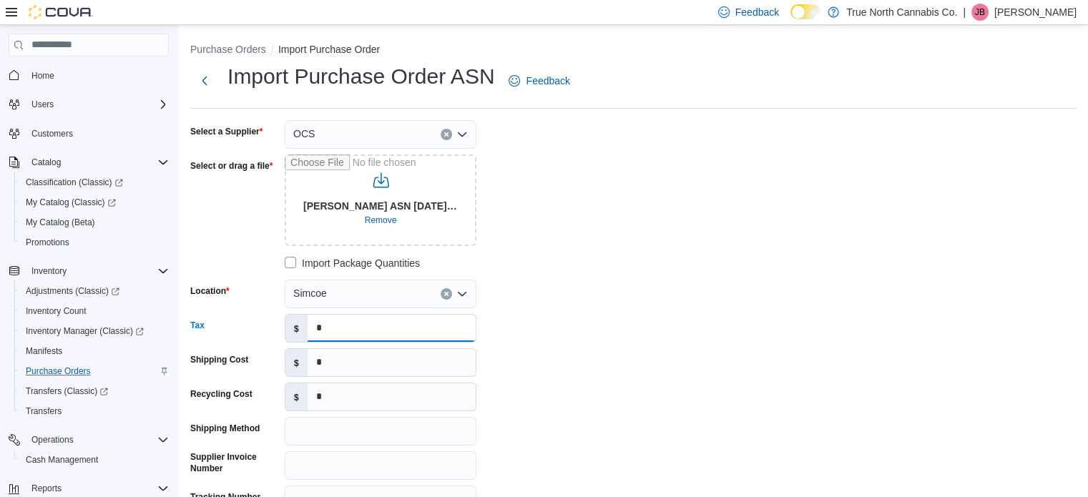
click at [364, 328] on input "*" at bounding box center [392, 328] width 168 height 27
type input "******"
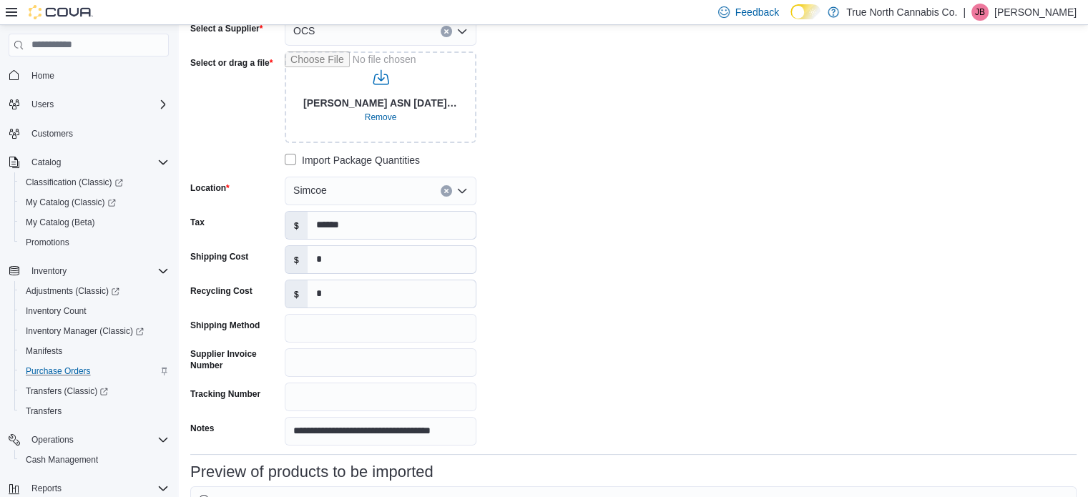
scroll to position [143, 0]
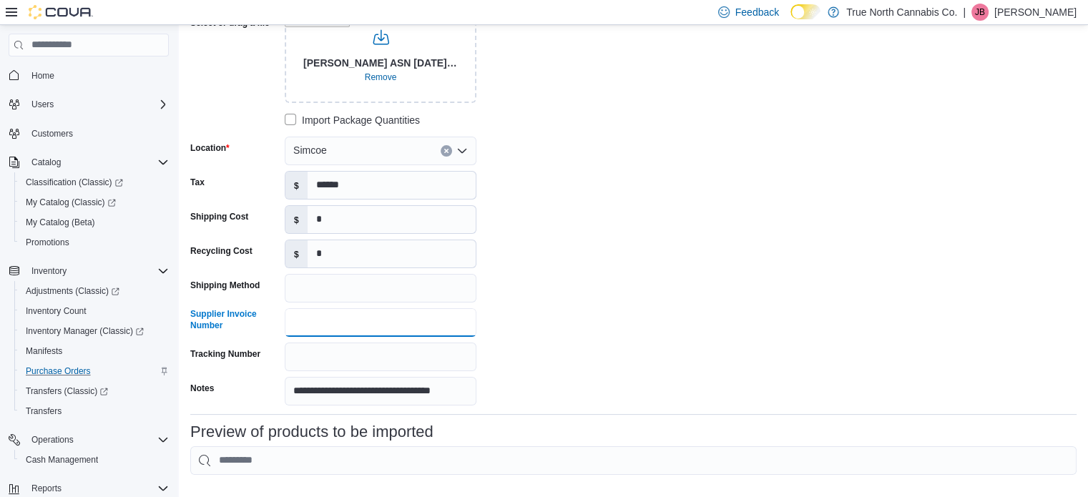
click at [366, 318] on input "Supplier Invoice Number" at bounding box center [381, 322] width 192 height 29
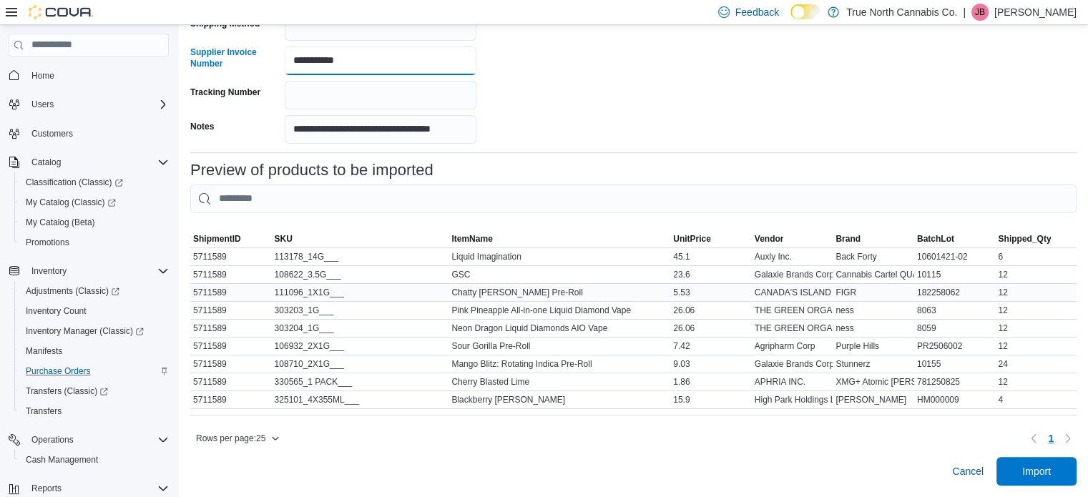
scroll to position [414, 0]
type input "**********"
click at [1051, 469] on span "Import" at bounding box center [1037, 471] width 29 height 14
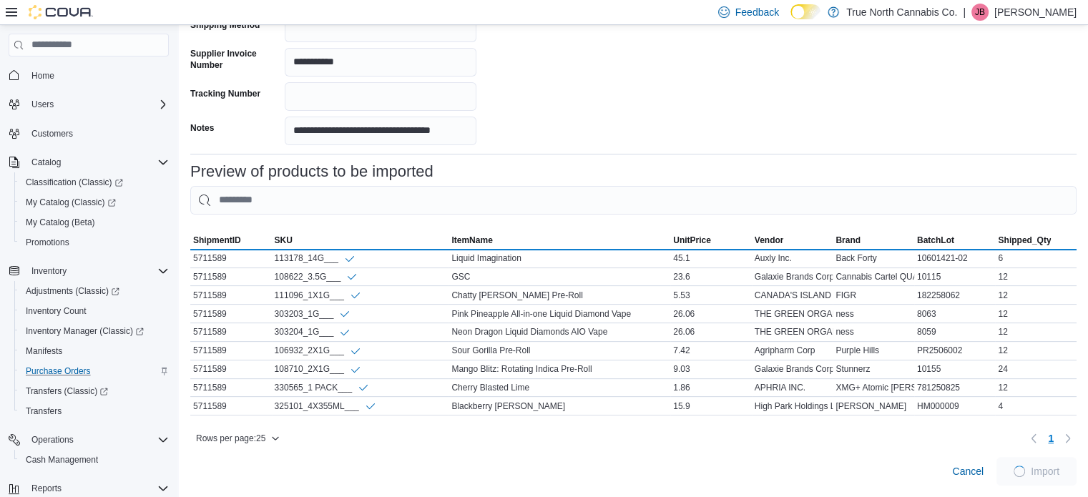
scroll to position [413, 0]
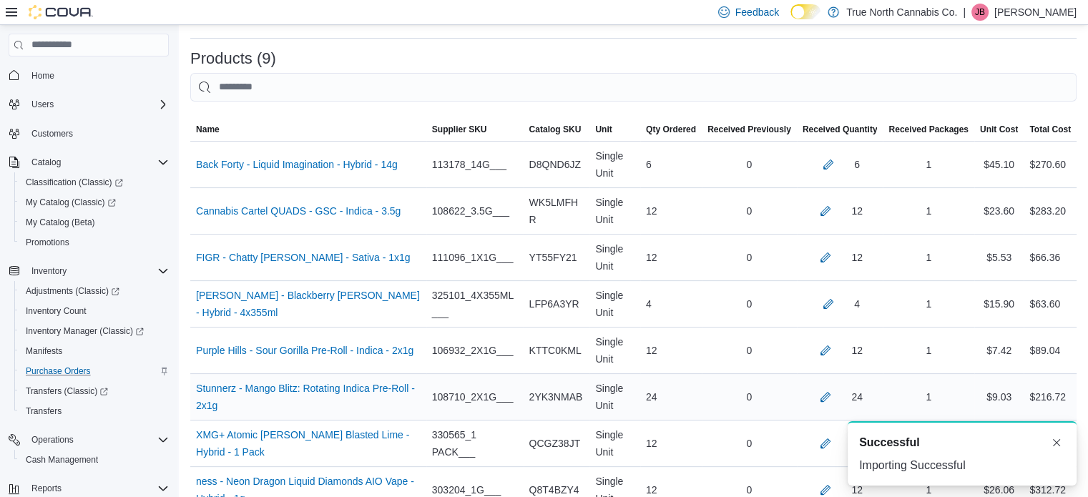
scroll to position [595, 0]
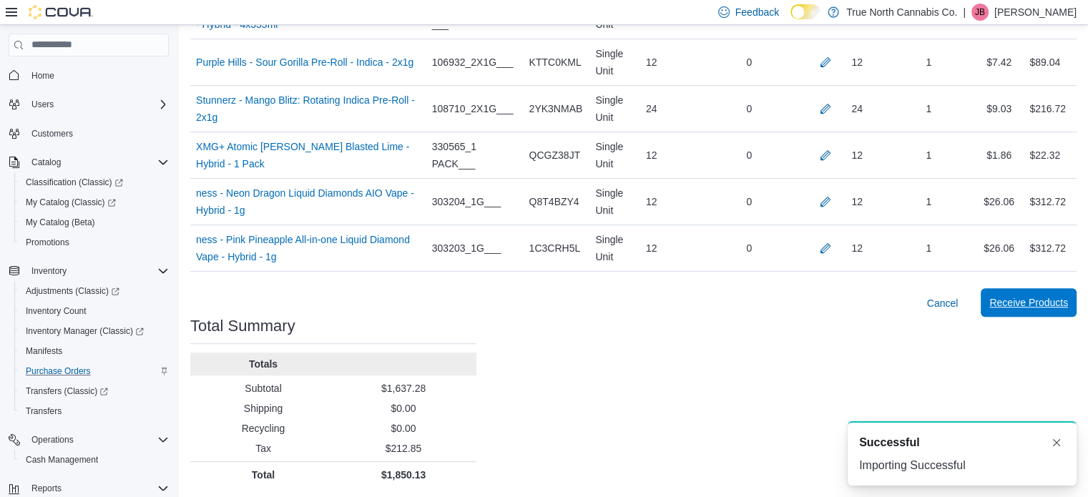
click at [1049, 300] on span "Receive Products" at bounding box center [1029, 303] width 79 height 14
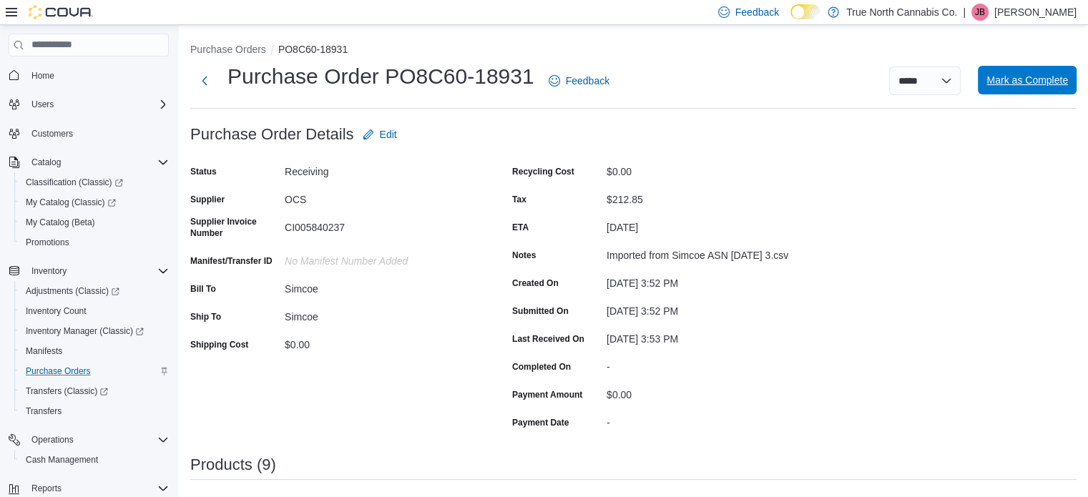
click at [1022, 84] on span "Mark as Complete" at bounding box center [1028, 80] width 82 height 14
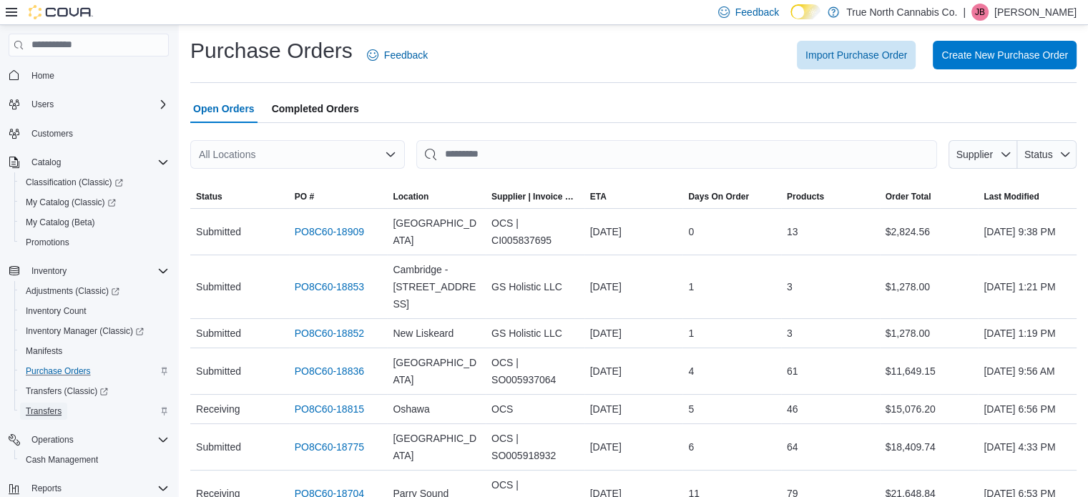
click at [54, 411] on span "Transfers" at bounding box center [44, 411] width 36 height 11
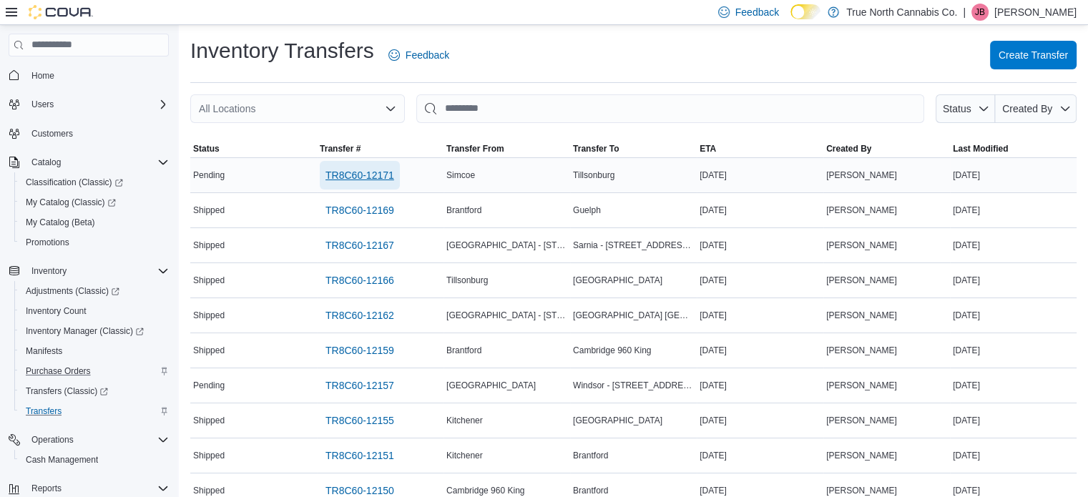
click at [347, 177] on span "TR8C60-12171" at bounding box center [360, 175] width 69 height 14
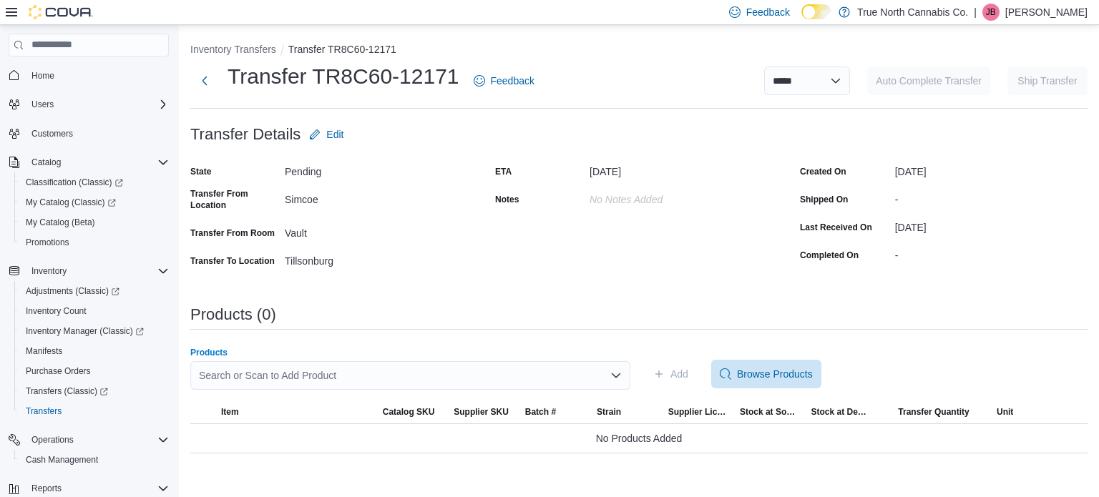
click at [361, 370] on div "Search or Scan to Add Product" at bounding box center [410, 375] width 440 height 29
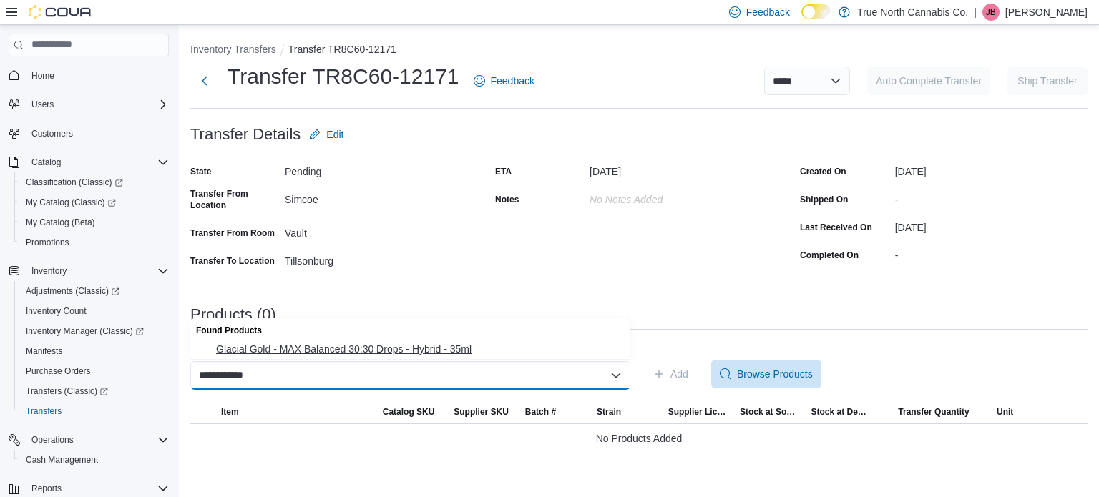
type input "**********"
click at [363, 351] on span "Glacial Gold - MAX Balanced 30:30 Drops - Hybrid - 35ml" at bounding box center [419, 349] width 406 height 14
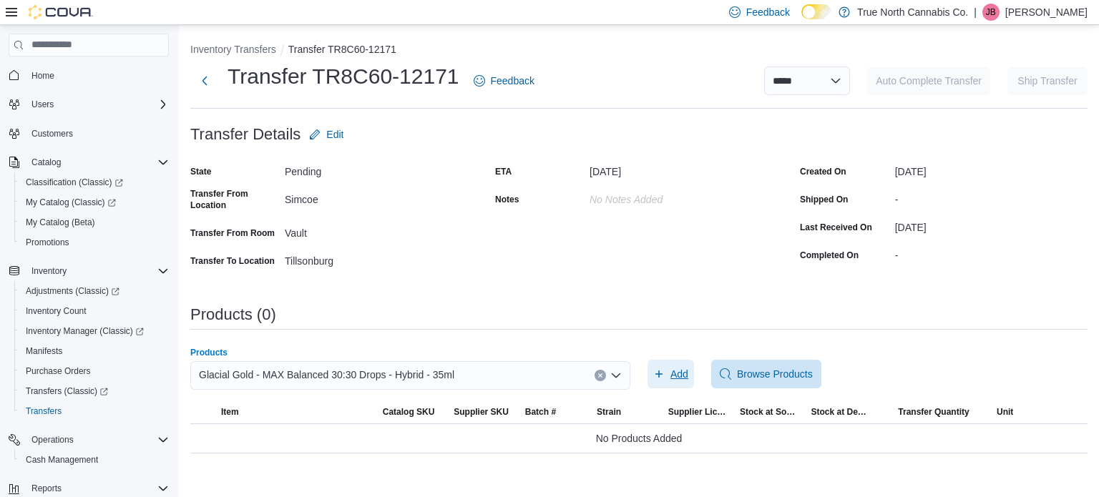
click at [678, 376] on span "Add" at bounding box center [680, 374] width 18 height 14
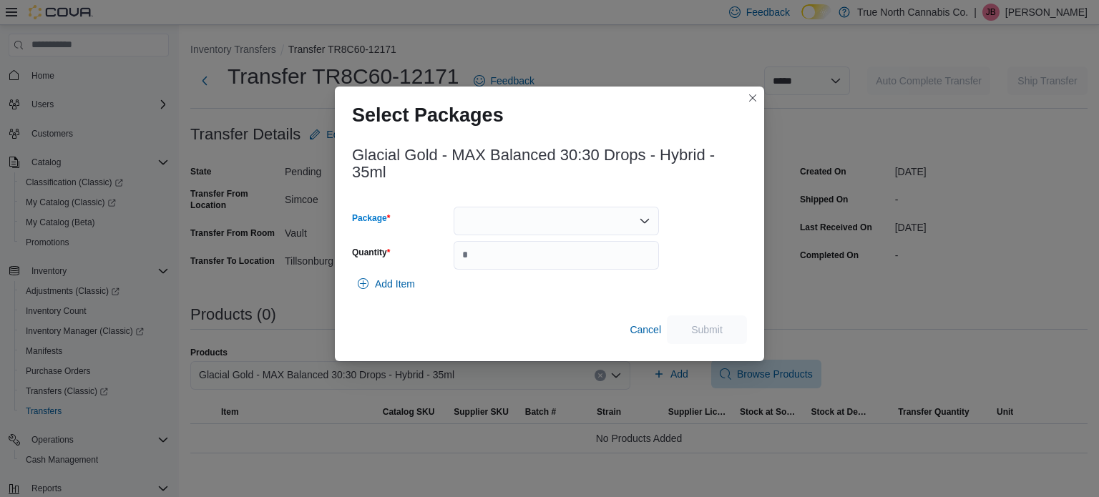
click at [545, 220] on div at bounding box center [556, 221] width 205 height 29
click at [552, 271] on span "202462250731" at bounding box center [564, 266] width 171 height 14
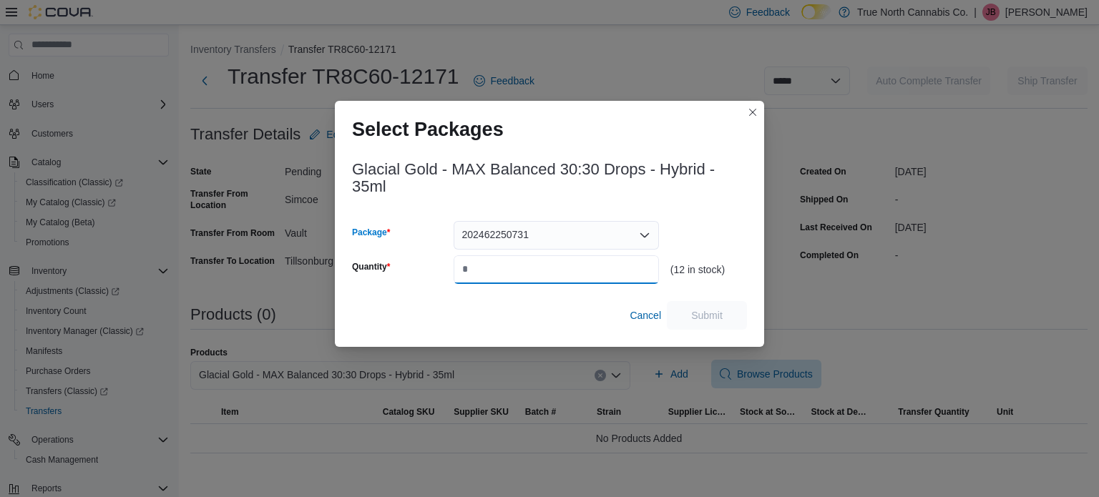
click at [530, 270] on input "Quantity" at bounding box center [556, 269] width 205 height 29
type input "*"
click at [703, 311] on span "Submit" at bounding box center [706, 315] width 31 height 14
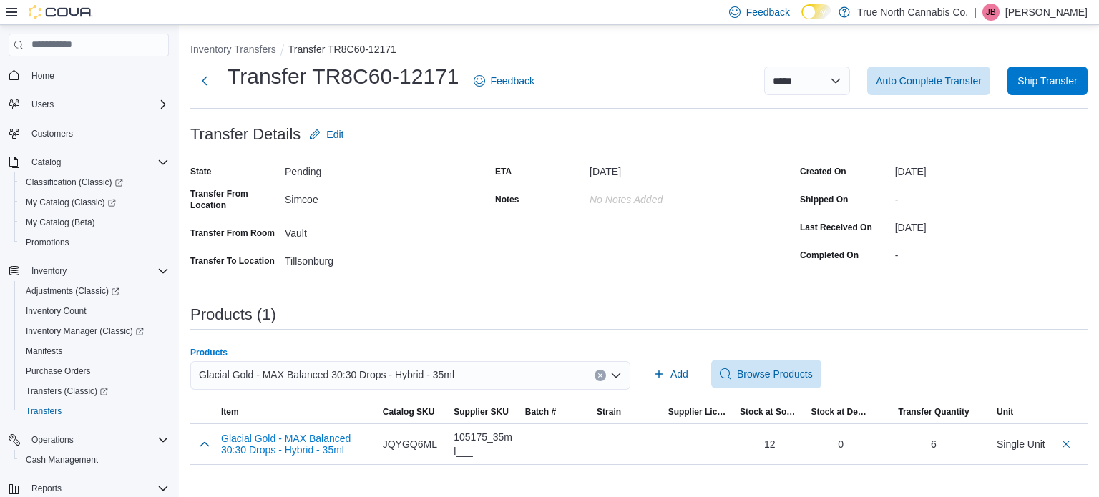
click at [601, 375] on icon "Clear input" at bounding box center [600, 376] width 4 height 4
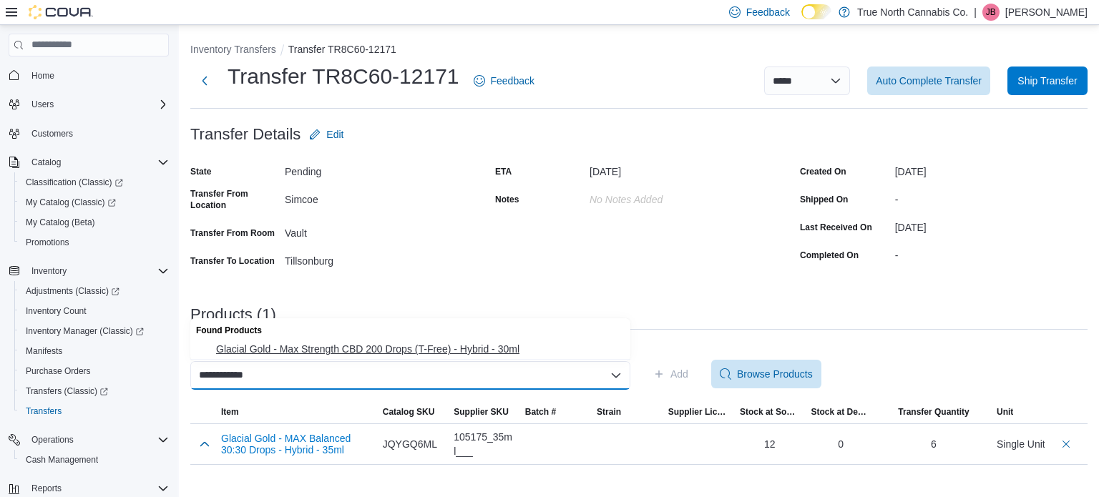
type input "**********"
click at [418, 354] on span "Glacial Gold - Max Strength CBD 200 Drops (T-Free) - Hybrid - 30ml" at bounding box center [419, 349] width 406 height 14
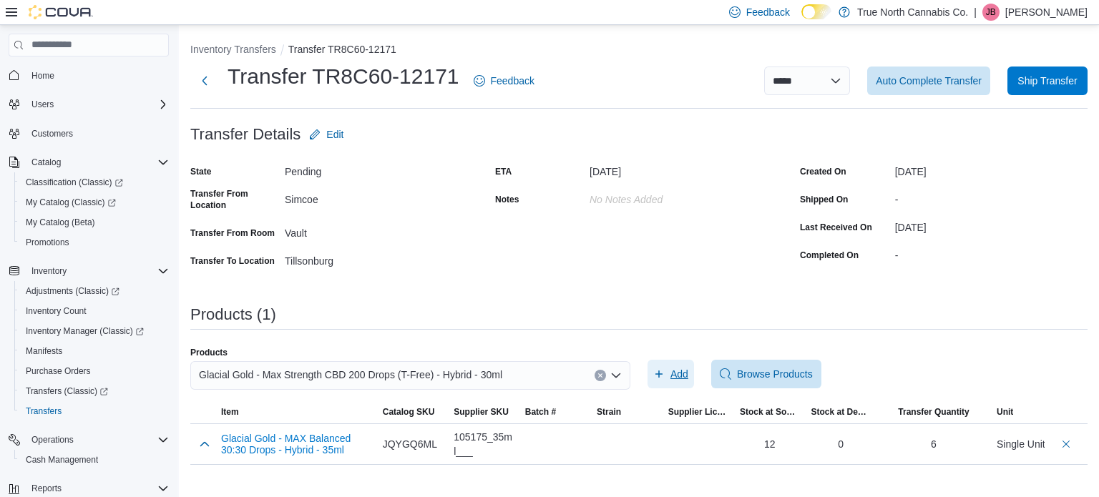
click at [678, 376] on span "Add" at bounding box center [680, 374] width 18 height 14
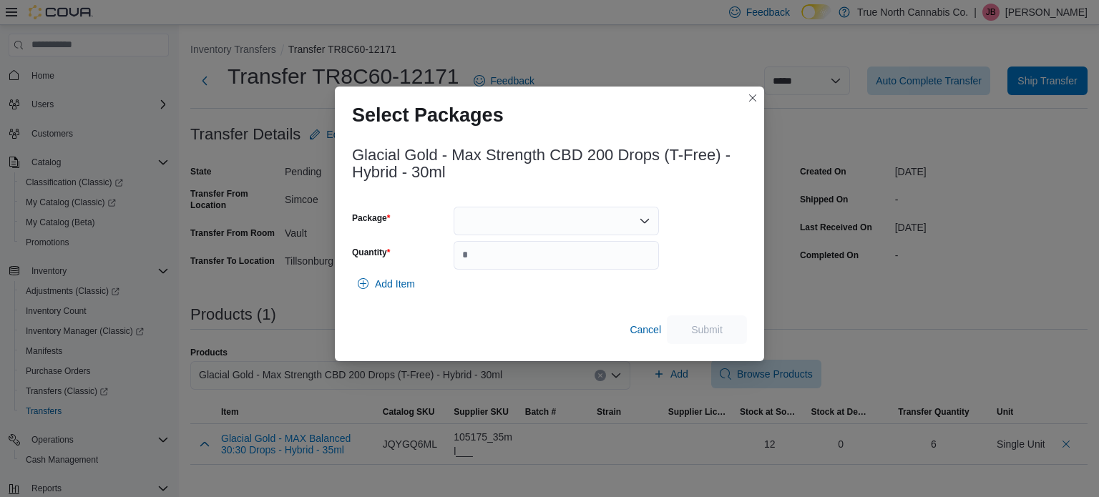
click at [529, 226] on div at bounding box center [556, 221] width 205 height 29
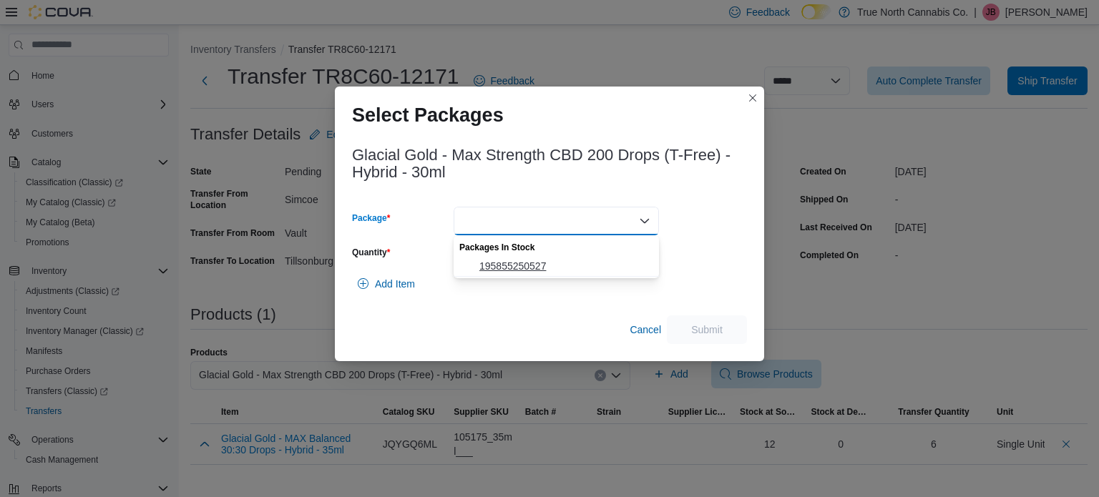
click at [537, 267] on span "195855250527" at bounding box center [564, 266] width 171 height 14
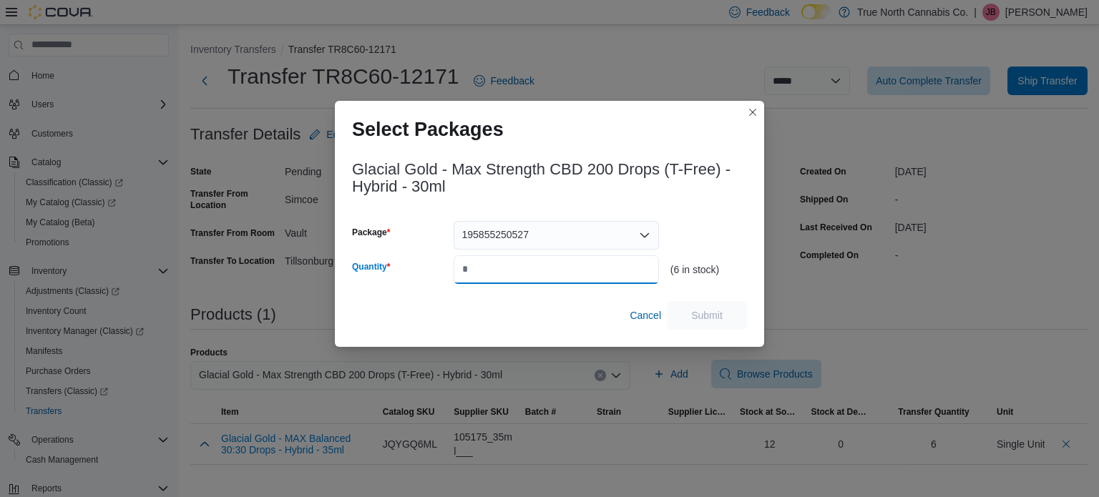
click at [514, 269] on input "Quantity" at bounding box center [556, 269] width 205 height 29
type input "*"
click at [696, 318] on span "Submit" at bounding box center [706, 315] width 31 height 14
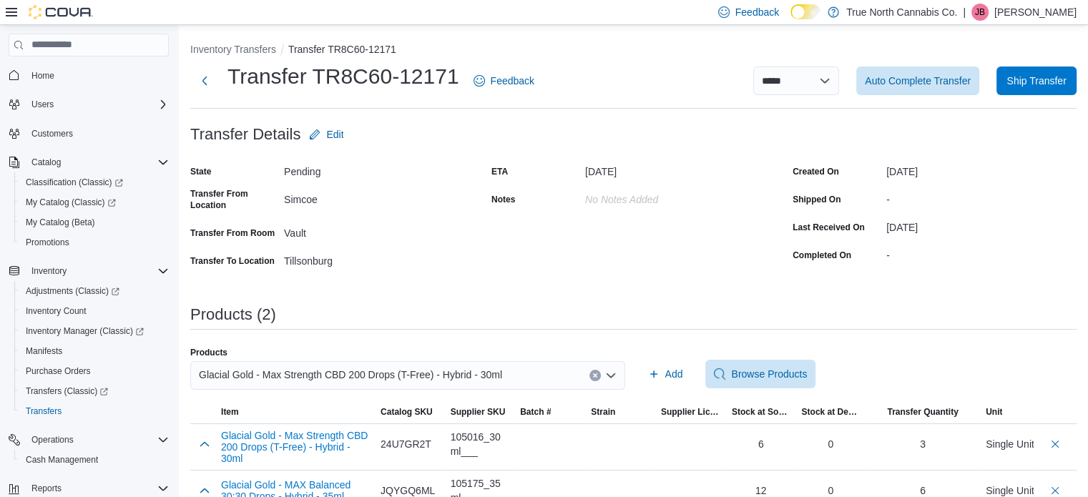
click at [598, 377] on icon "Clear input" at bounding box center [596, 376] width 6 height 6
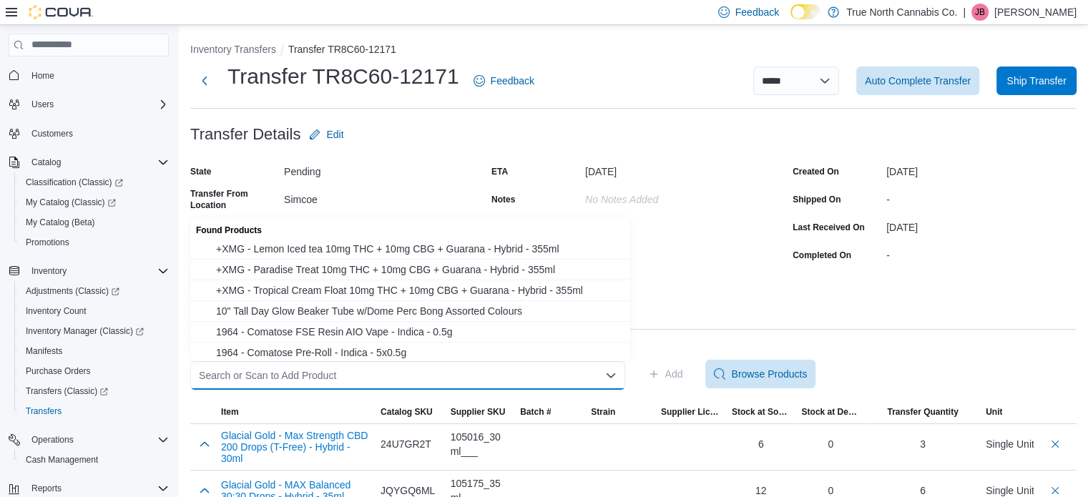
click at [449, 372] on div "Search or Scan to Add Product" at bounding box center [407, 375] width 435 height 29
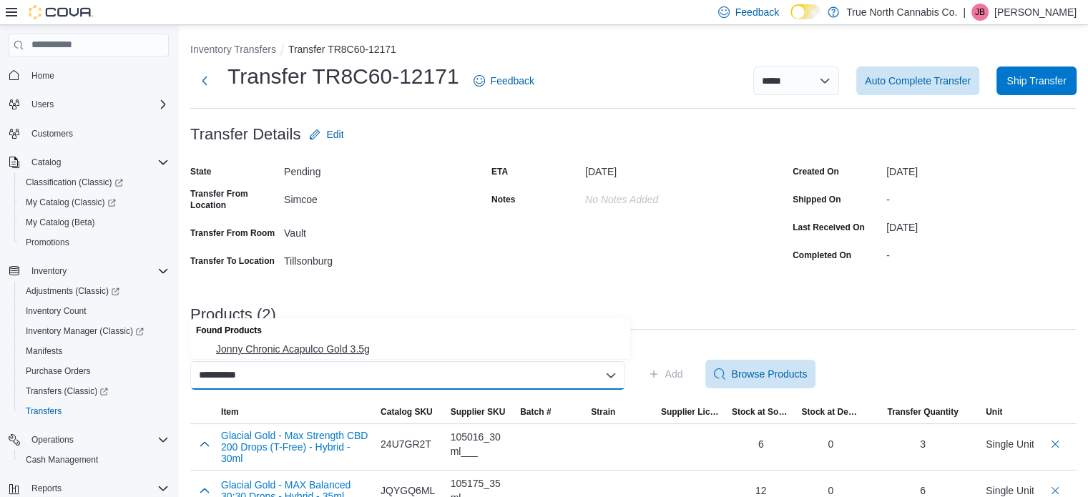
type input "**********"
click at [371, 339] on button "Jonny Chronic Acapulco Gold 3.5g" at bounding box center [410, 349] width 440 height 21
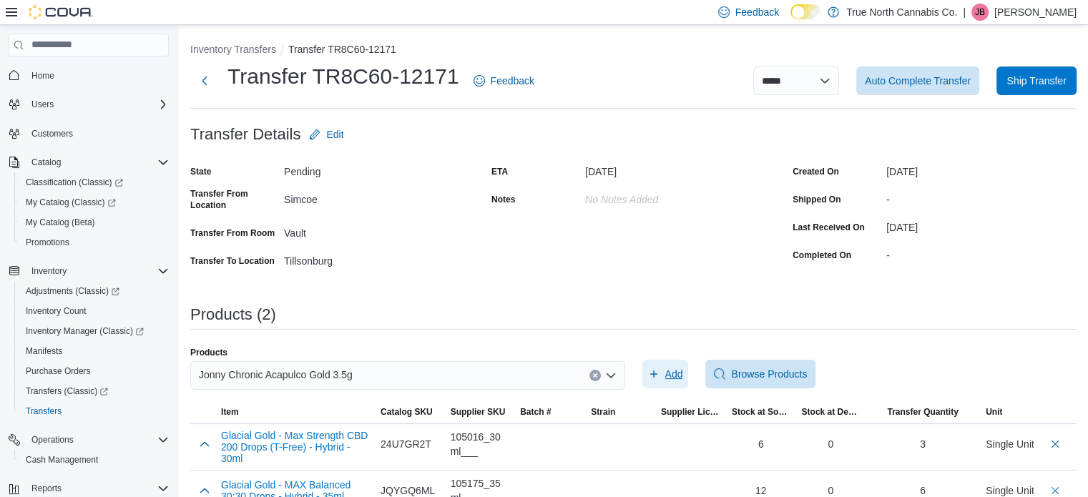
click at [682, 377] on span "Add" at bounding box center [675, 374] width 18 height 14
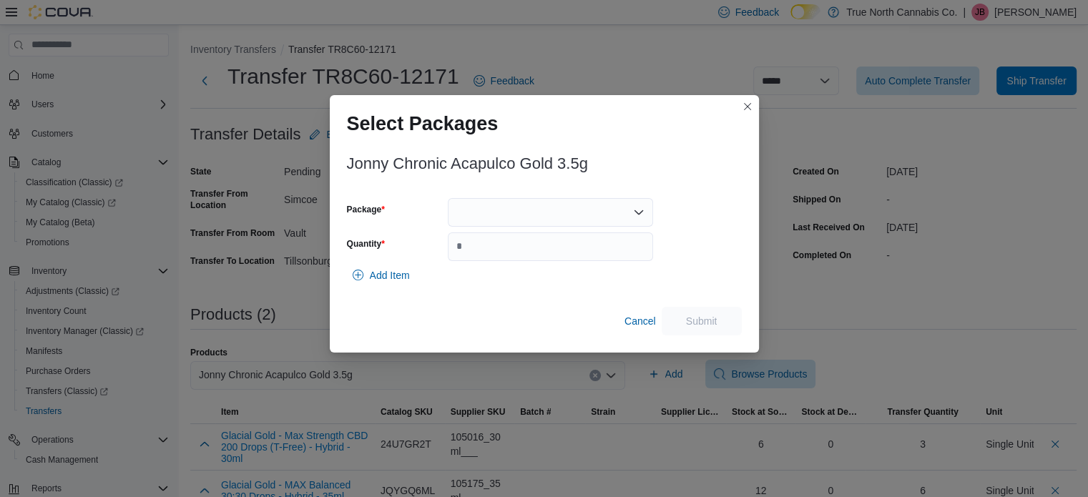
click at [526, 211] on div at bounding box center [550, 212] width 205 height 29
click at [535, 264] on span "ACA6704525-A" at bounding box center [559, 257] width 171 height 14
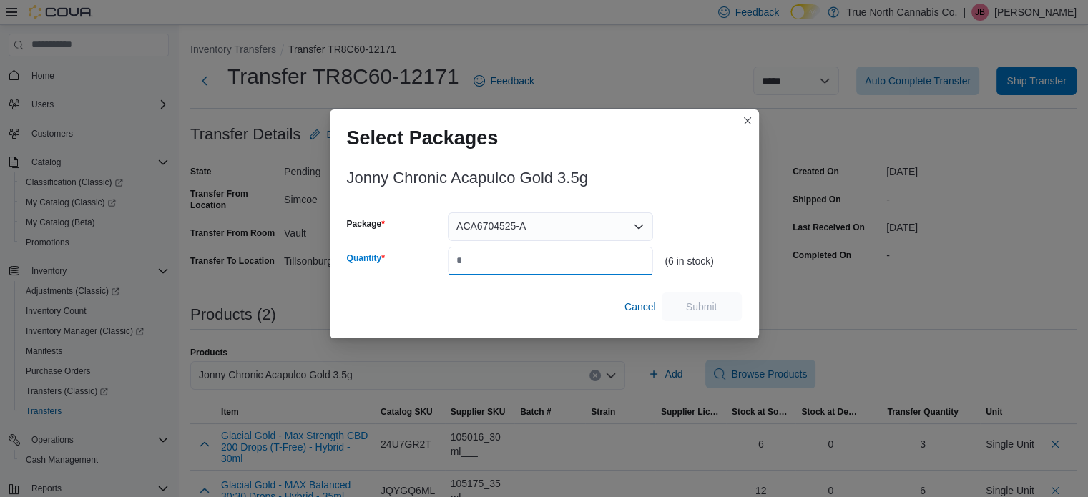
click at [510, 254] on input "Quantity" at bounding box center [550, 261] width 205 height 29
type input "*"
click at [710, 306] on span "Submit" at bounding box center [701, 306] width 31 height 14
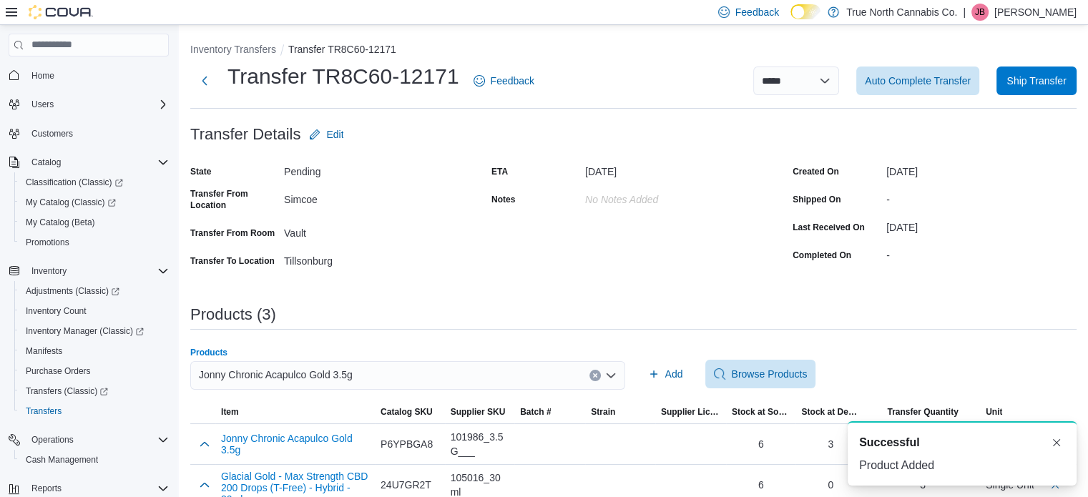
click at [597, 377] on icon "Clear input" at bounding box center [595, 376] width 4 height 4
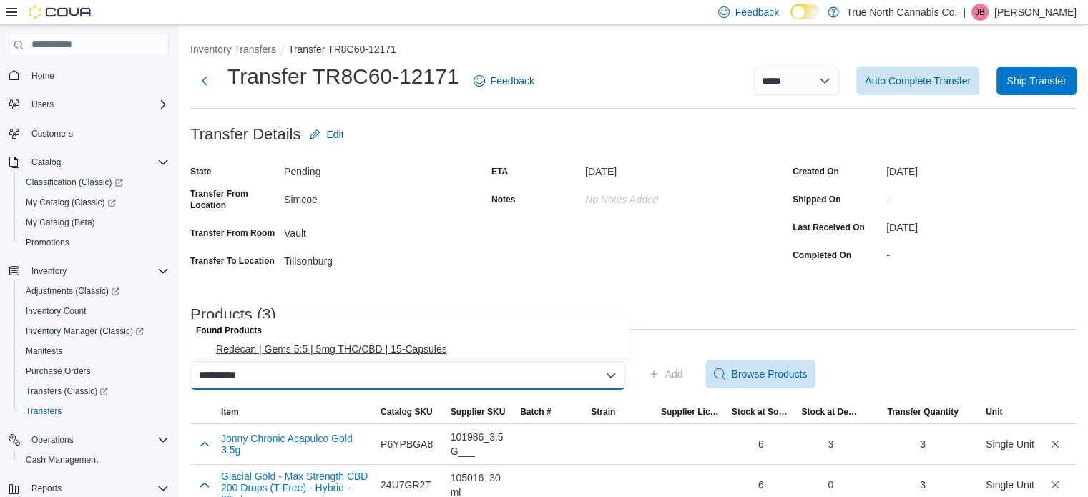
type input "**********"
click at [389, 349] on span "Redecan | Gems 5:5 | 5mg THC/CBD | 15-Capsules" at bounding box center [419, 349] width 406 height 14
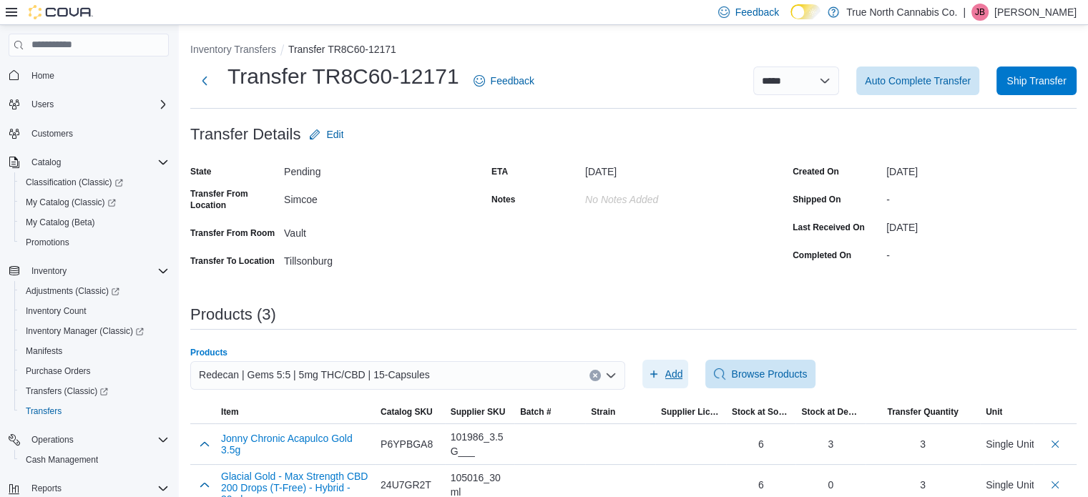
click at [678, 377] on span "Add" at bounding box center [675, 374] width 18 height 14
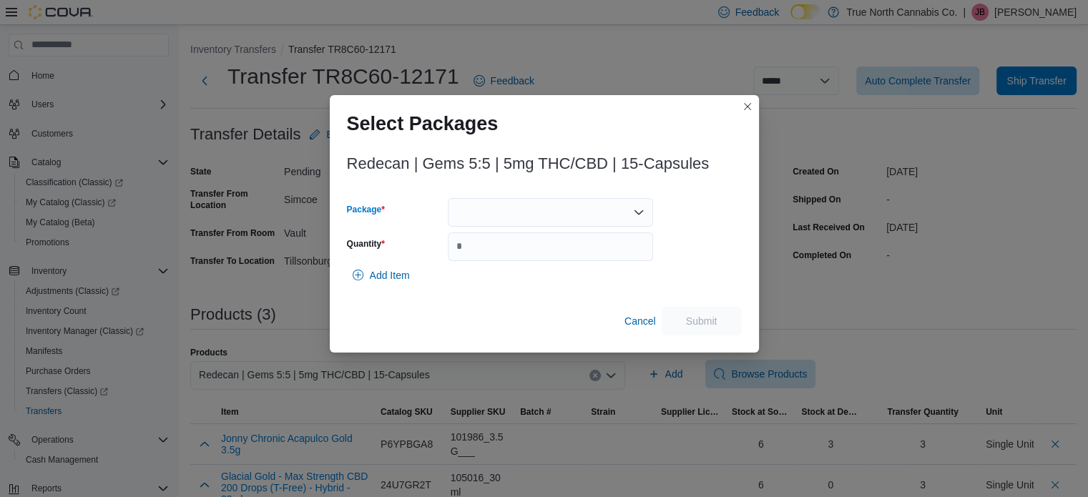
click at [529, 215] on div at bounding box center [550, 212] width 205 height 29
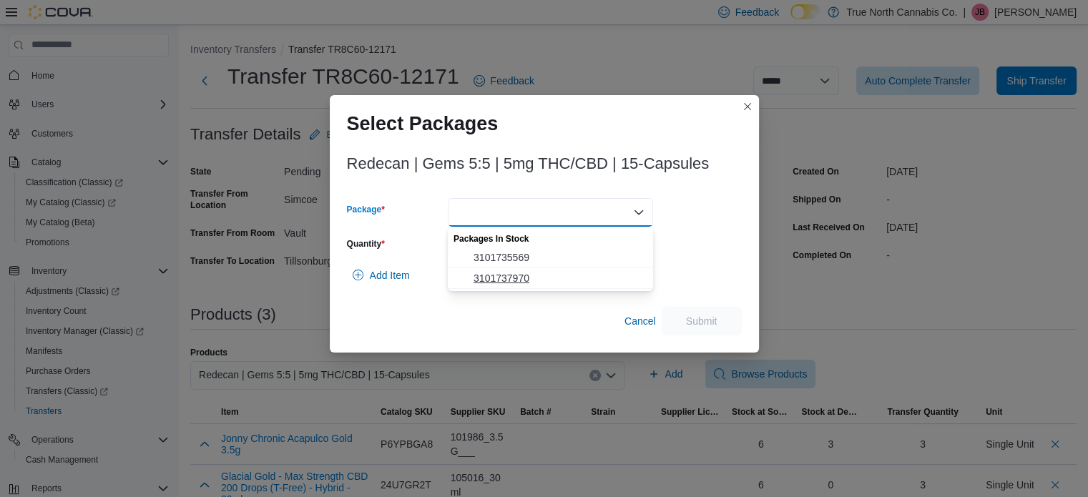
click at [529, 282] on span "3101737970" at bounding box center [559, 278] width 171 height 14
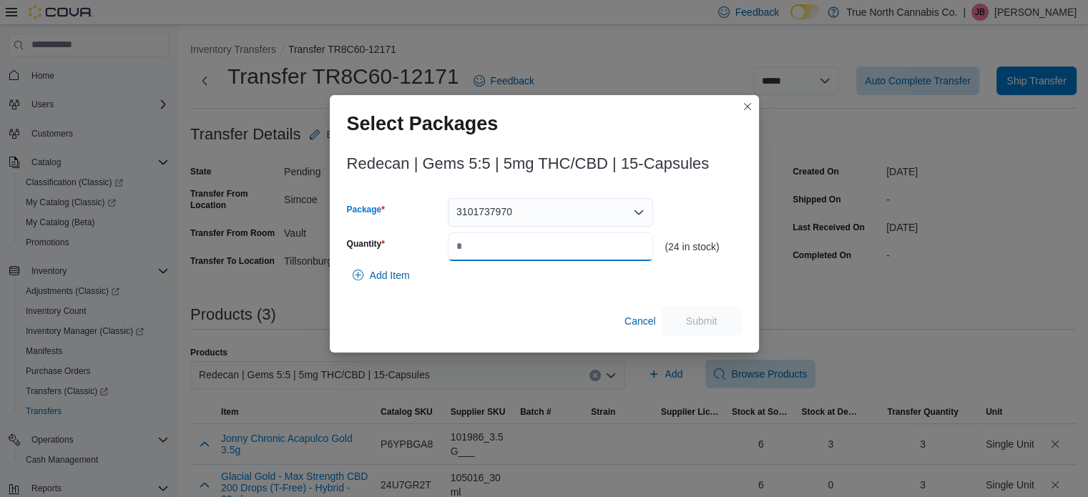
click at [520, 252] on input "Quantity" at bounding box center [550, 247] width 205 height 29
type input "**"
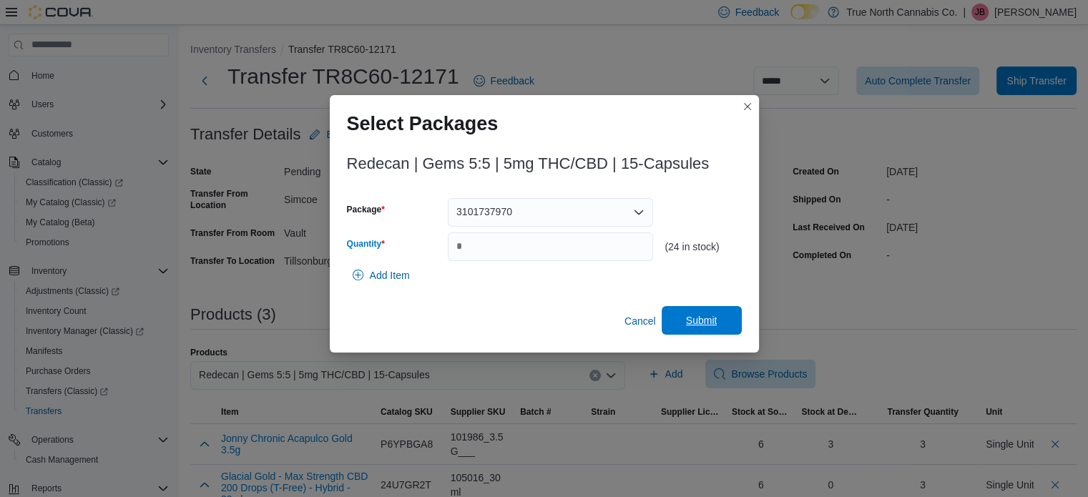
click at [707, 326] on span "Submit" at bounding box center [701, 320] width 31 height 14
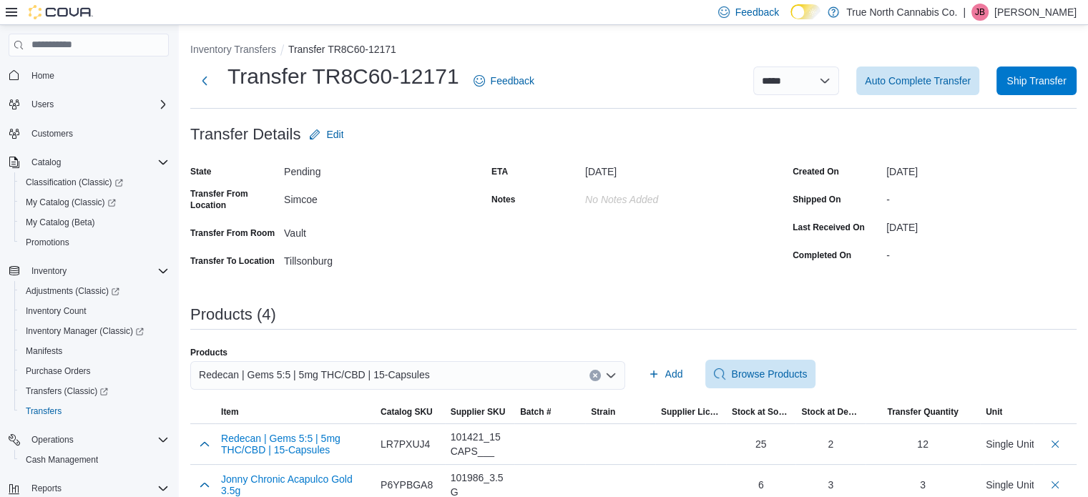
click at [598, 376] on icon "Clear input" at bounding box center [596, 376] width 6 height 6
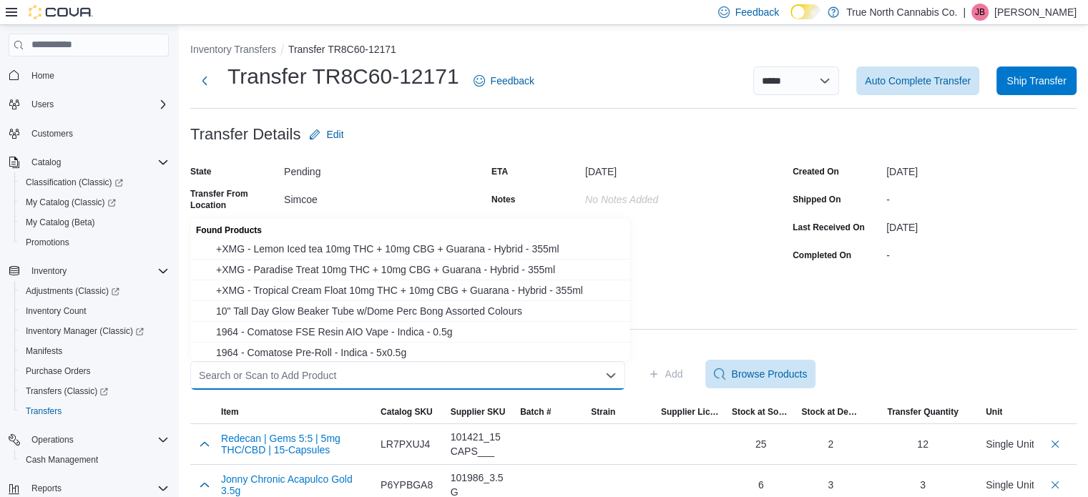
click at [447, 372] on div "Search or Scan to Add Product" at bounding box center [407, 375] width 435 height 29
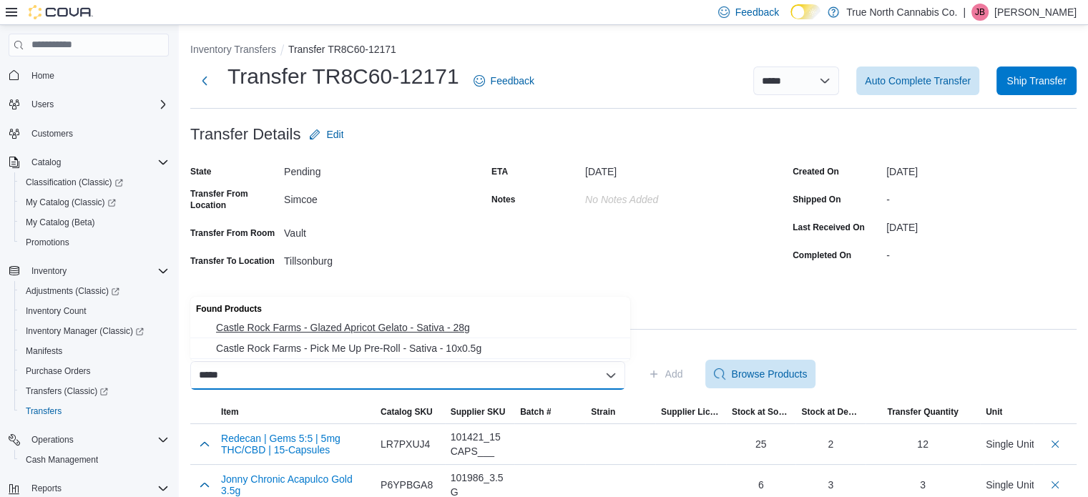
type input "*****"
click at [433, 333] on span "Castle Rock Farms - Glazed Apricot Gelato - Sativa - 28g" at bounding box center [419, 328] width 406 height 14
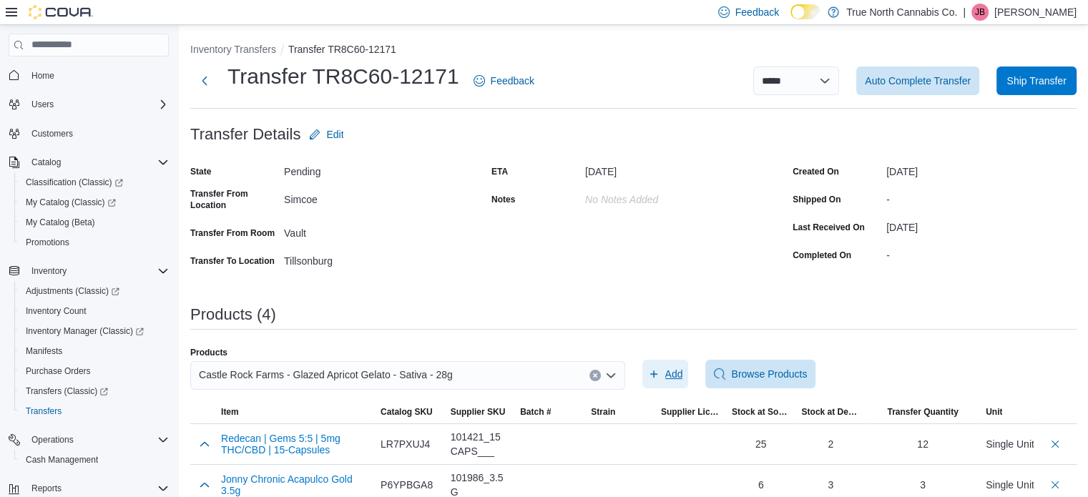
click at [683, 377] on span "Add" at bounding box center [675, 374] width 18 height 14
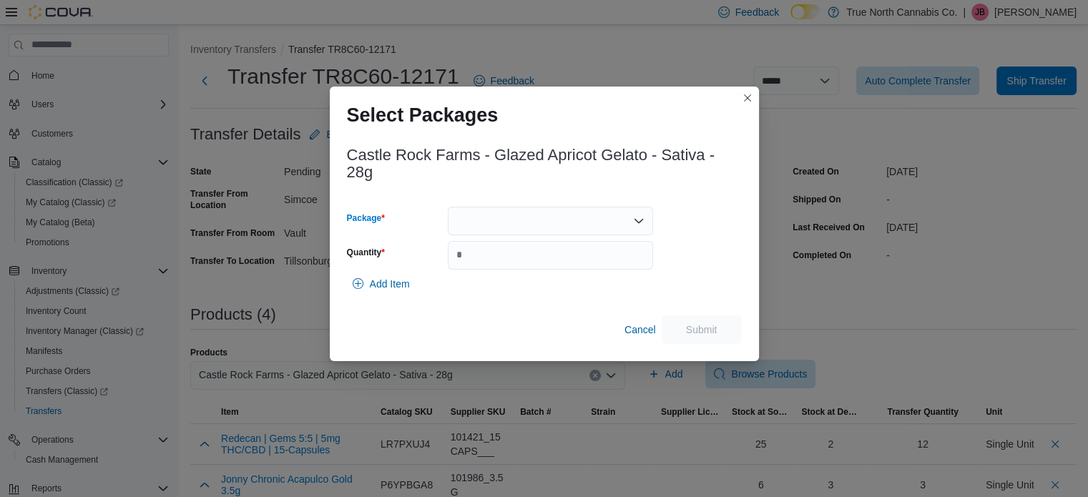
click at [529, 225] on div at bounding box center [550, 221] width 205 height 29
click at [531, 267] on span "CRF-FLW-338" at bounding box center [559, 266] width 171 height 14
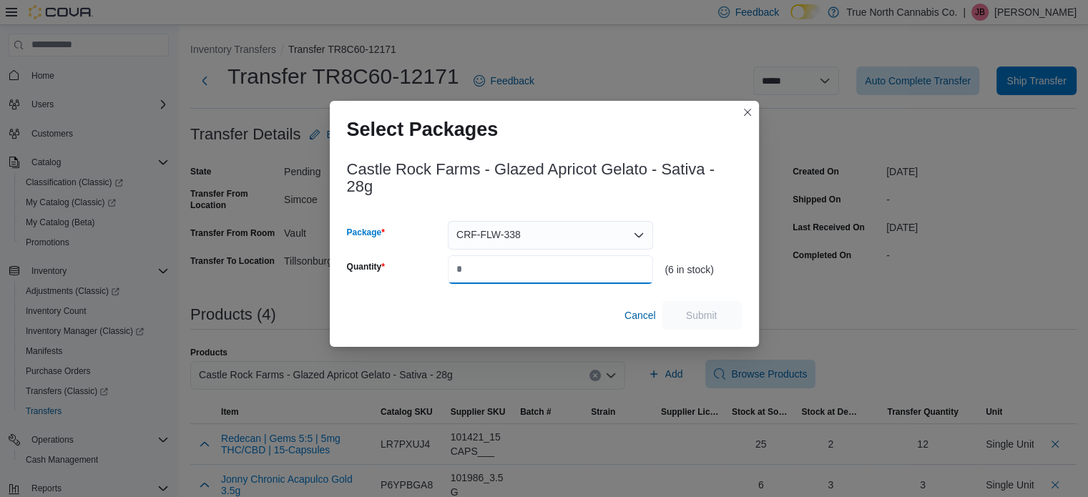
click at [524, 264] on input "Quantity" at bounding box center [550, 269] width 205 height 29
type input "*"
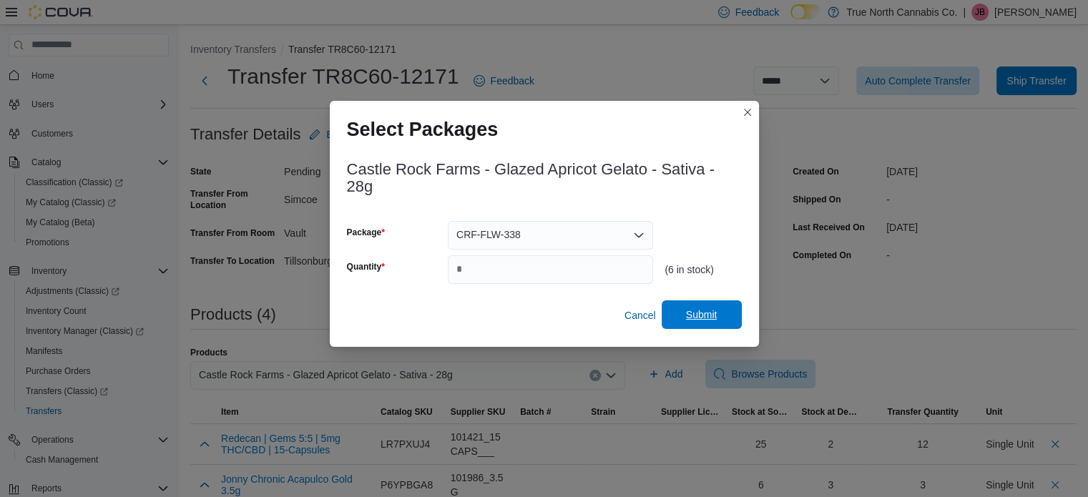
click at [716, 315] on span "Submit" at bounding box center [701, 315] width 31 height 14
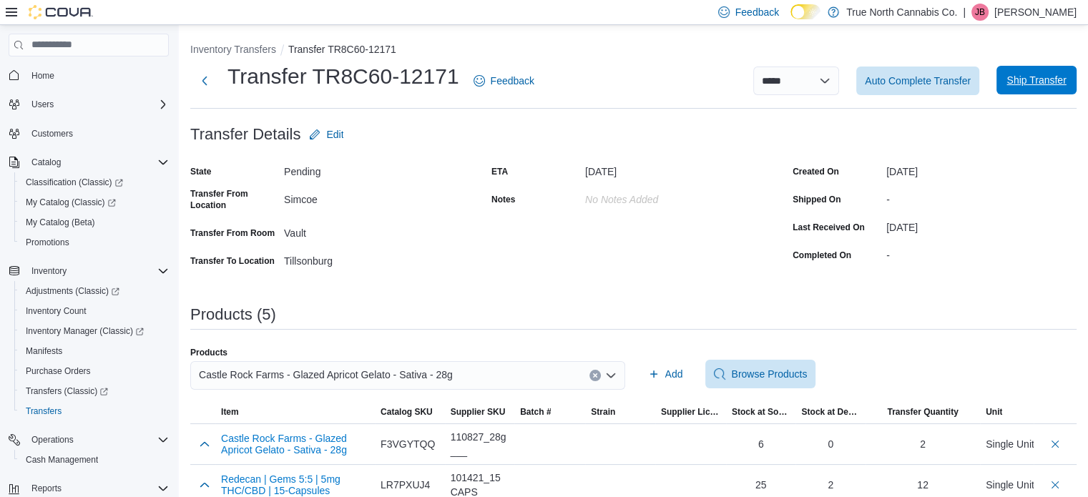
click at [1045, 79] on span "Ship Transfer" at bounding box center [1036, 80] width 59 height 14
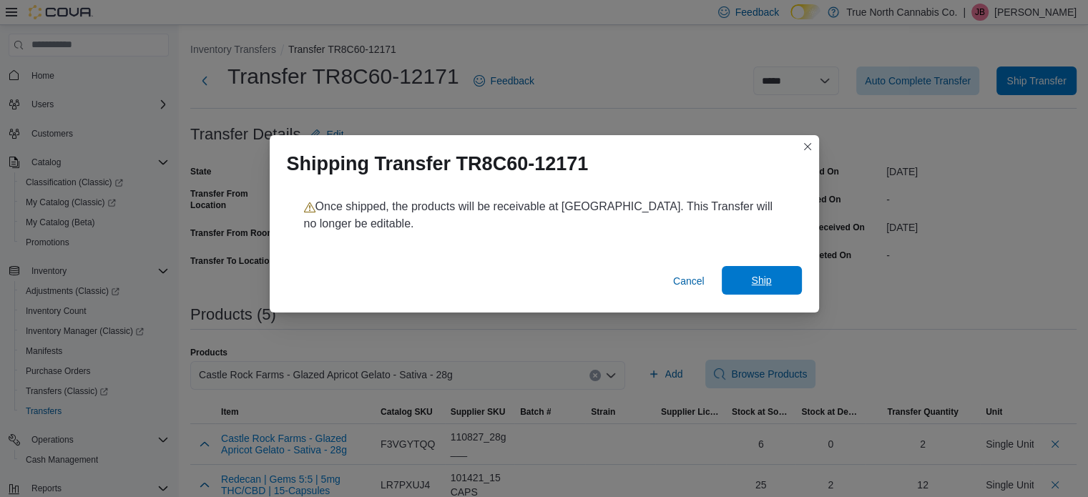
click at [751, 283] on span "Ship" at bounding box center [761, 280] width 20 height 14
